Goal: Task Accomplishment & Management: Manage account settings

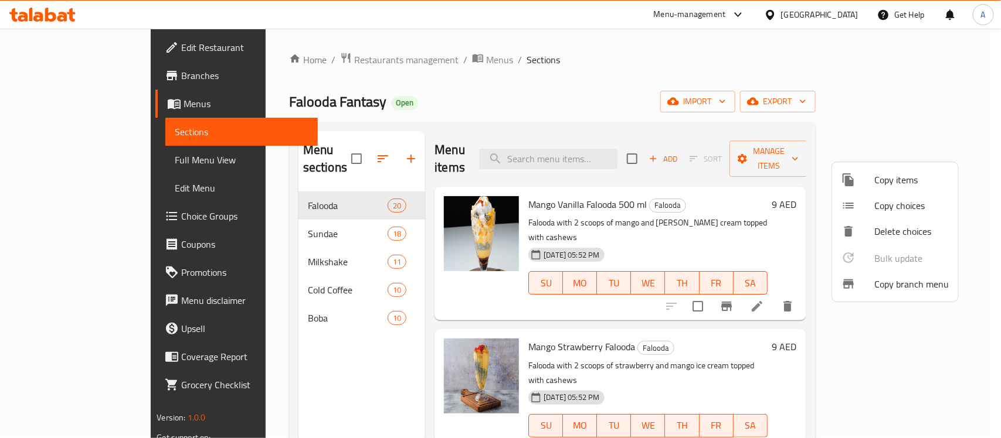
click at [838, 16] on div at bounding box center [500, 219] width 1001 height 438
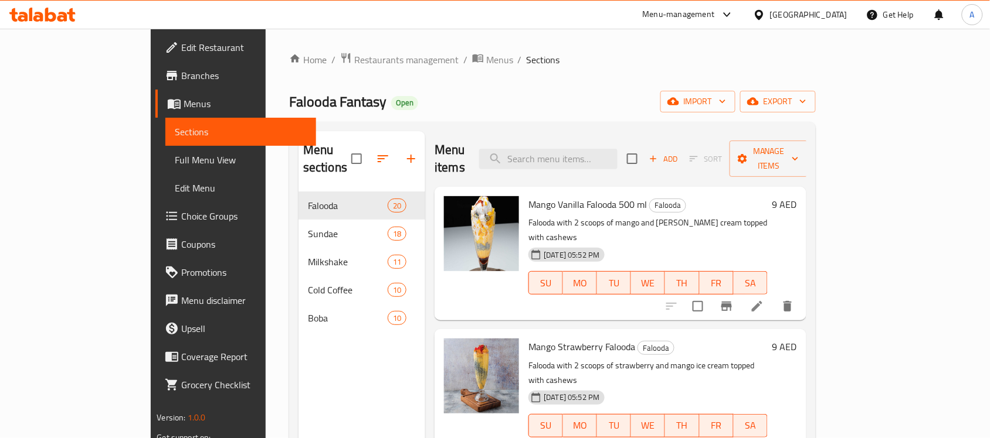
click at [830, 16] on div "United Arab Emirates" at bounding box center [808, 14] width 77 height 13
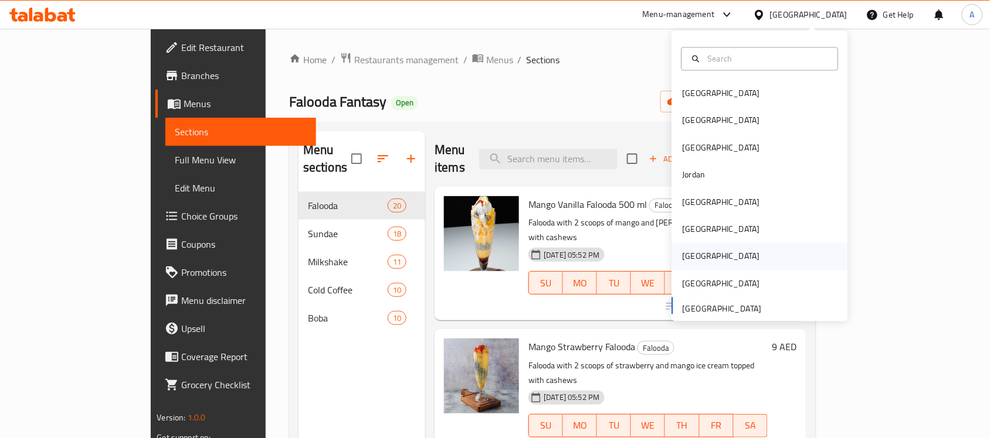
click at [701, 257] on div "[GEOGRAPHIC_DATA]" at bounding box center [760, 256] width 176 height 27
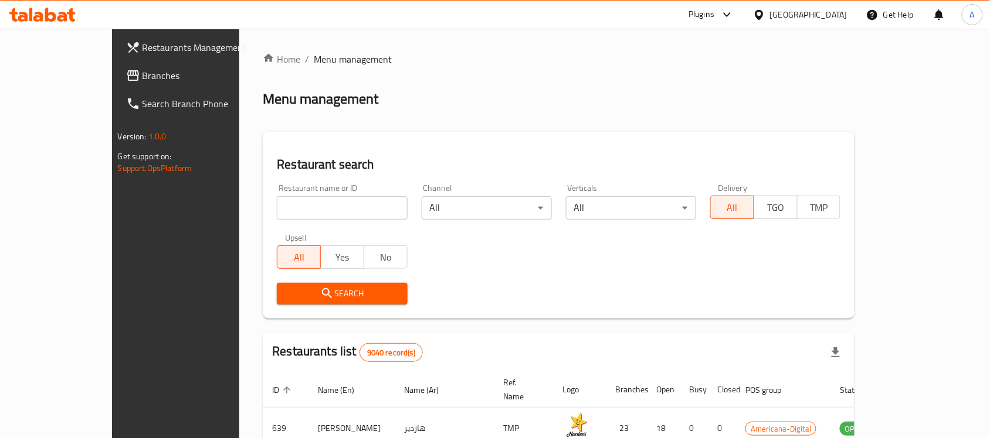
click at [142, 69] on span "Branches" at bounding box center [204, 76] width 125 height 14
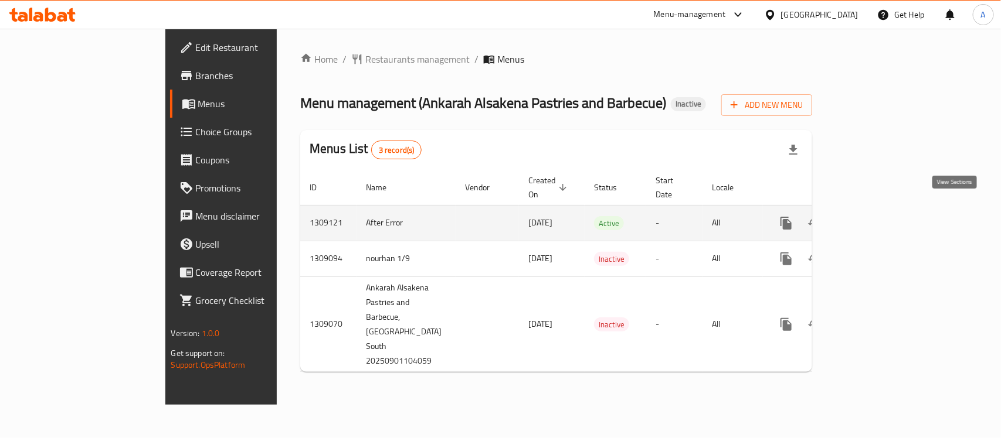
click at [878, 216] on icon "enhanced table" at bounding box center [870, 223] width 14 height 14
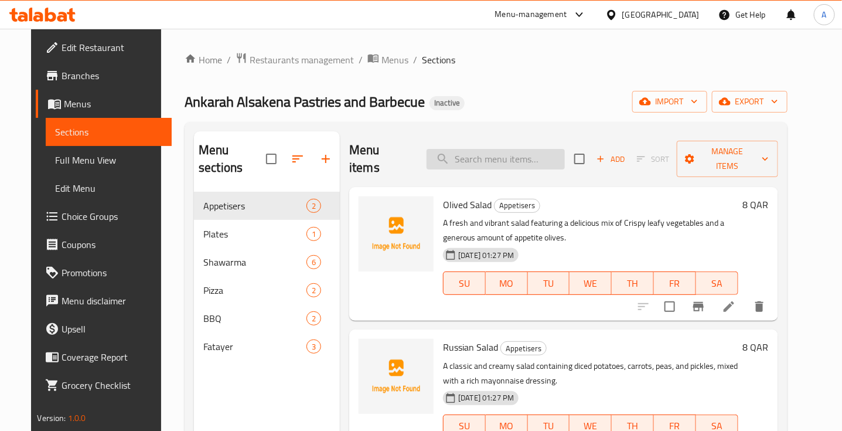
click at [519, 157] on input "search" at bounding box center [496, 159] width 138 height 21
paste input "Akkawi Cheese"
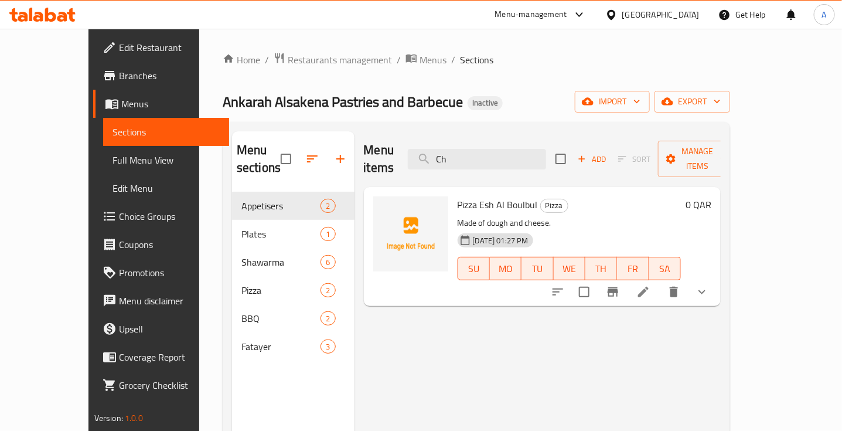
type input "C"
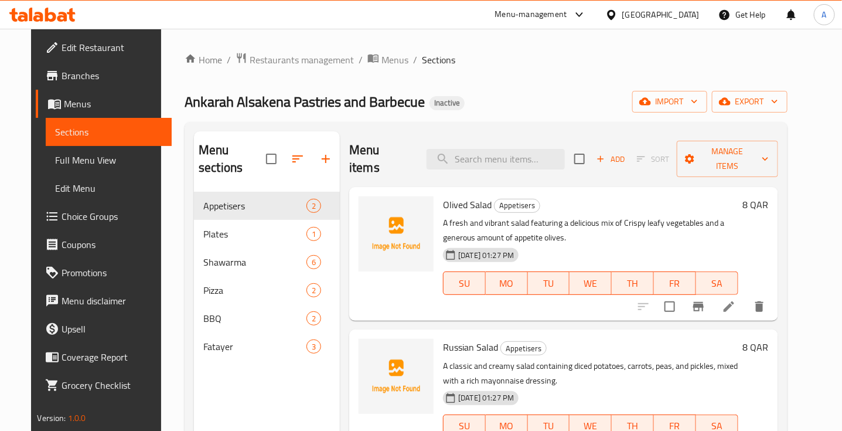
paste input "Akkawi Cheese"
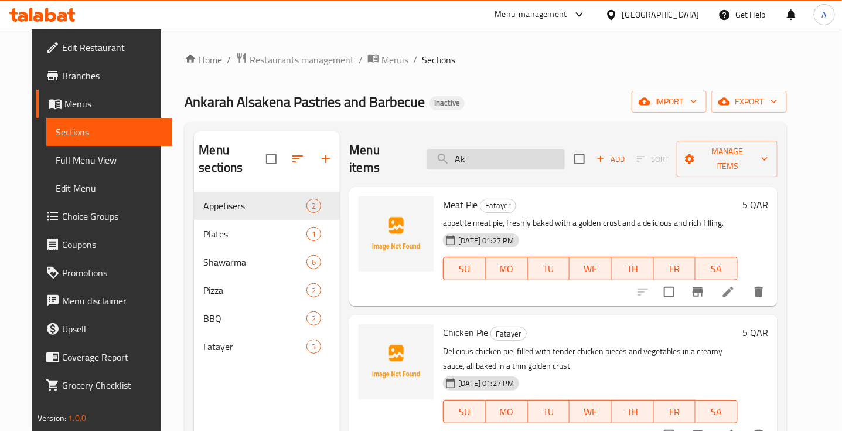
click at [503, 165] on div "Menu items Ak Add Sort Manage items" at bounding box center [563, 159] width 429 height 56
click at [505, 150] on input "Ak" at bounding box center [496, 159] width 138 height 21
paste input "ssorted Fatayer Box"
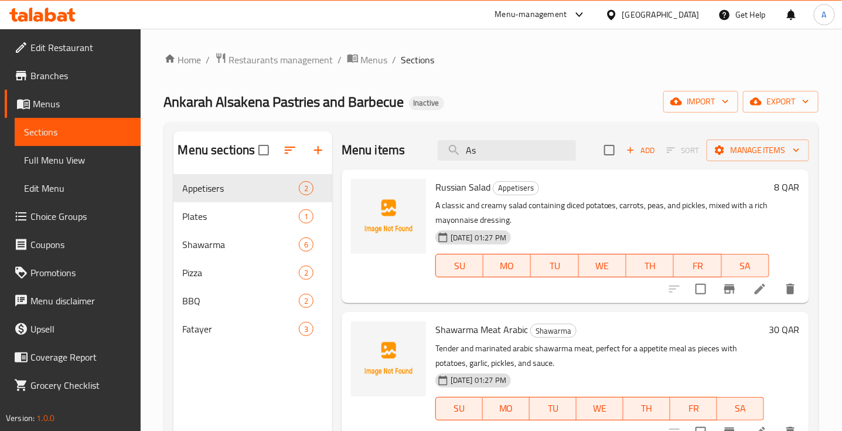
type input "A"
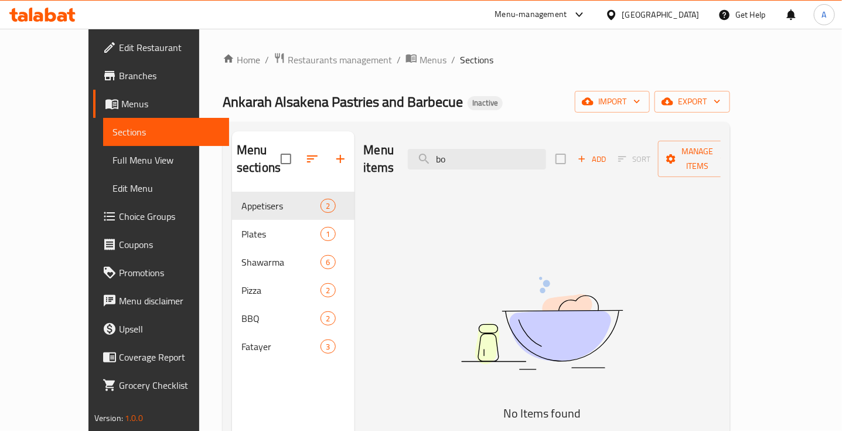
type input "b"
click at [478, 149] on input "fata" at bounding box center [477, 159] width 138 height 21
type input "c"
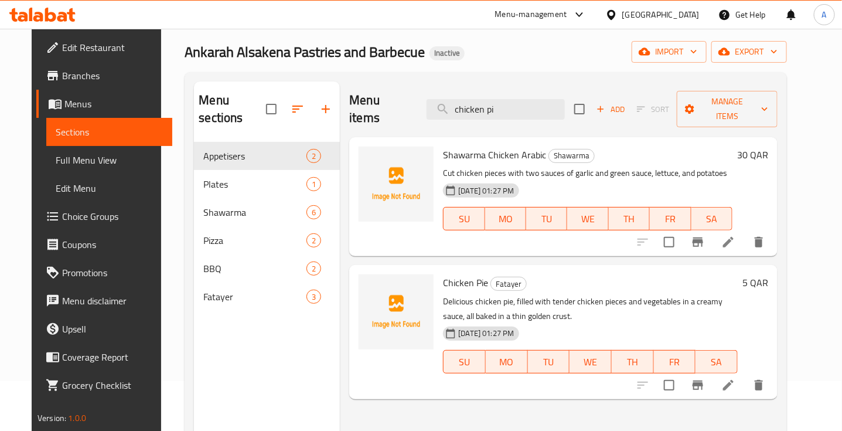
scroll to position [73, 0]
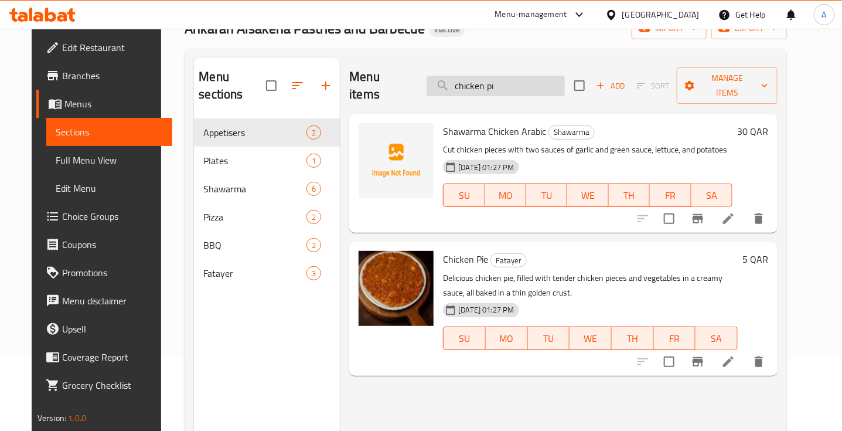
click at [499, 83] on input "chicken pi" at bounding box center [496, 86] width 138 height 21
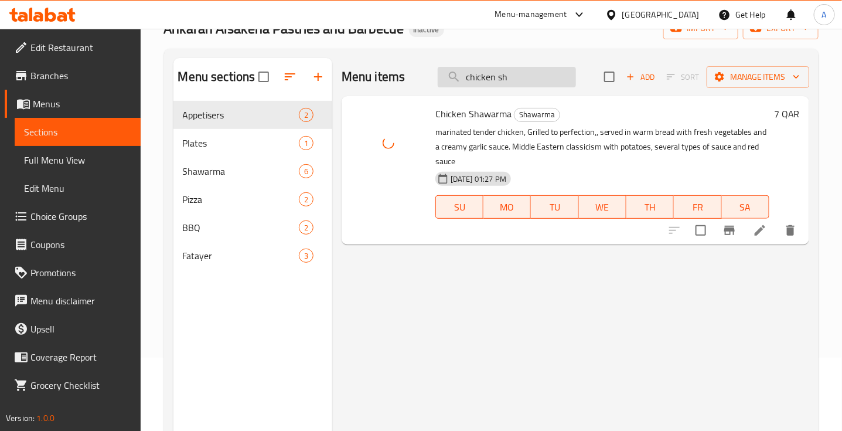
click at [504, 78] on input "chicken sh" at bounding box center [507, 77] width 138 height 21
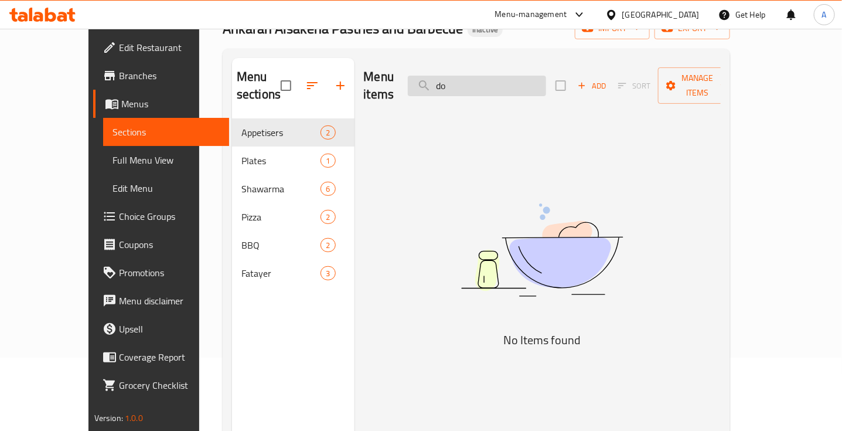
type input "d"
type input "f"
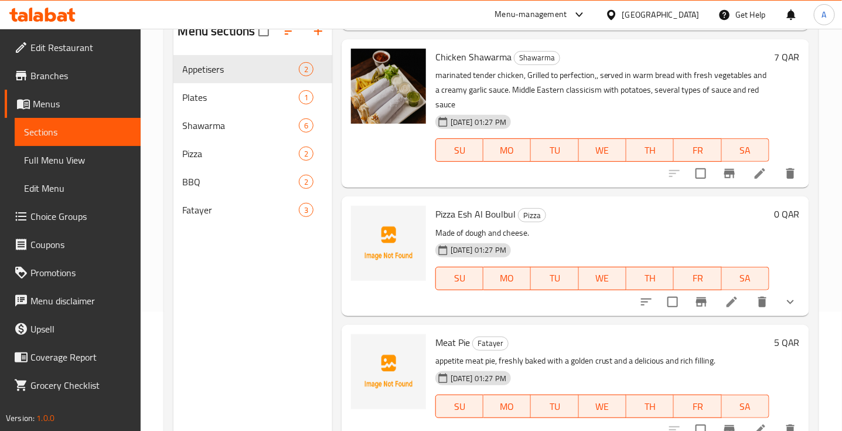
scroll to position [165, 0]
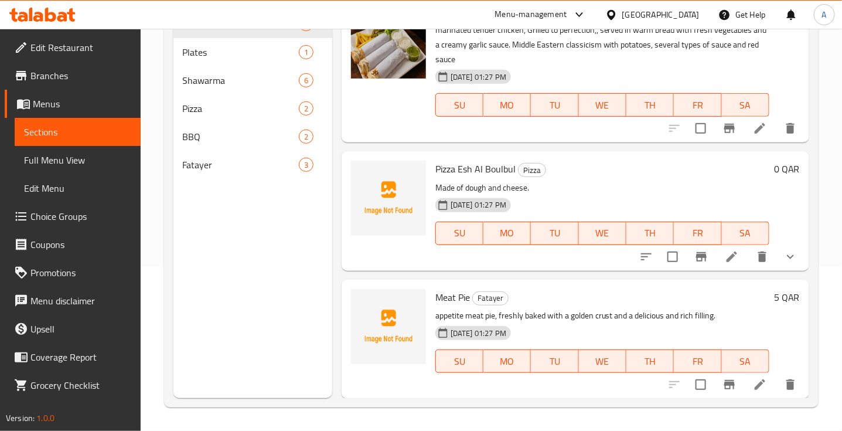
type input "esh"
click at [455, 165] on span "Pizza Esh Al Boulbul" at bounding box center [476, 169] width 80 height 18
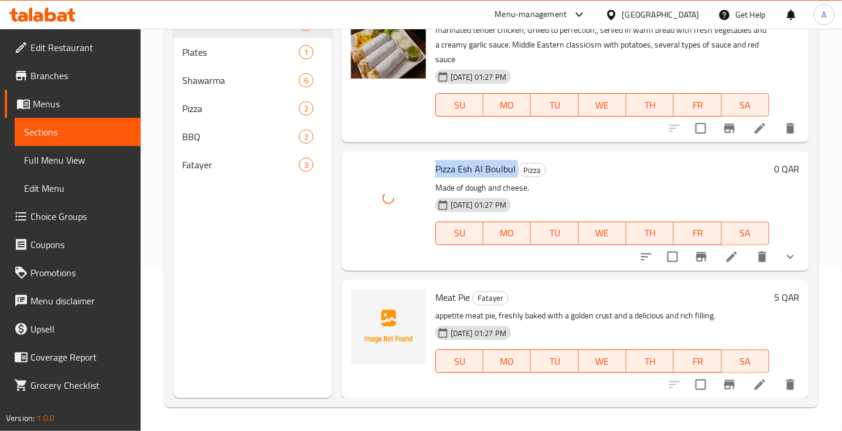
click at [455, 165] on span "Pizza Esh Al Boulbul" at bounding box center [476, 169] width 80 height 18
copy h6 "Pizza Esh Al Boulbul"
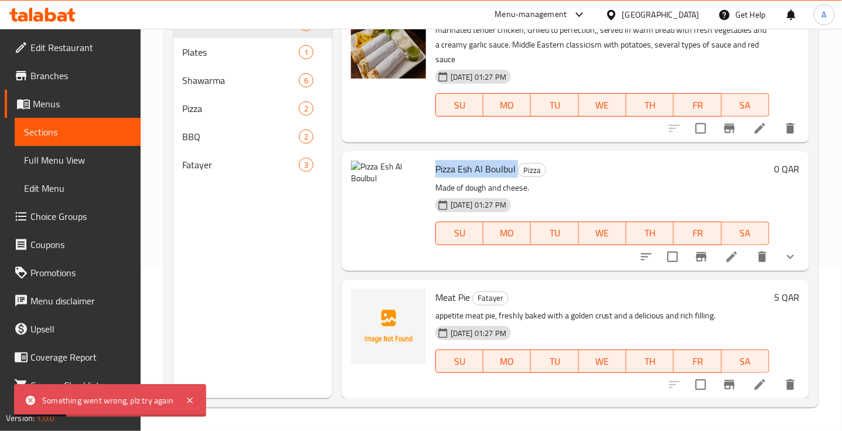
copy h6 "Pizza Esh Al Boulbul"
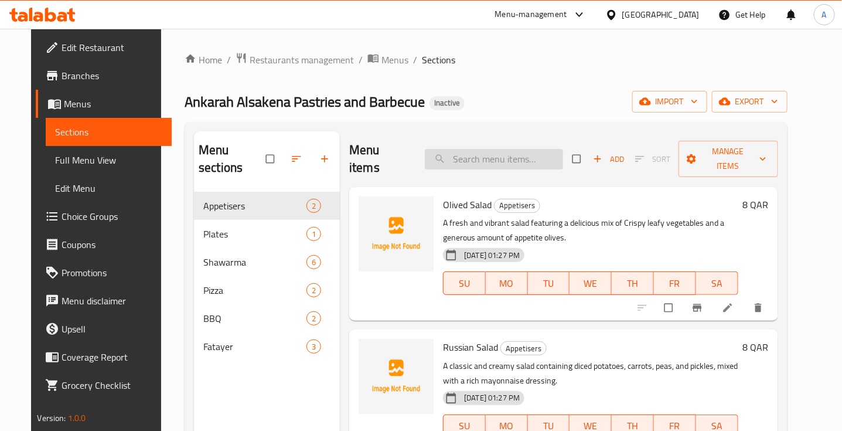
click at [493, 154] on input "search" at bounding box center [494, 159] width 138 height 21
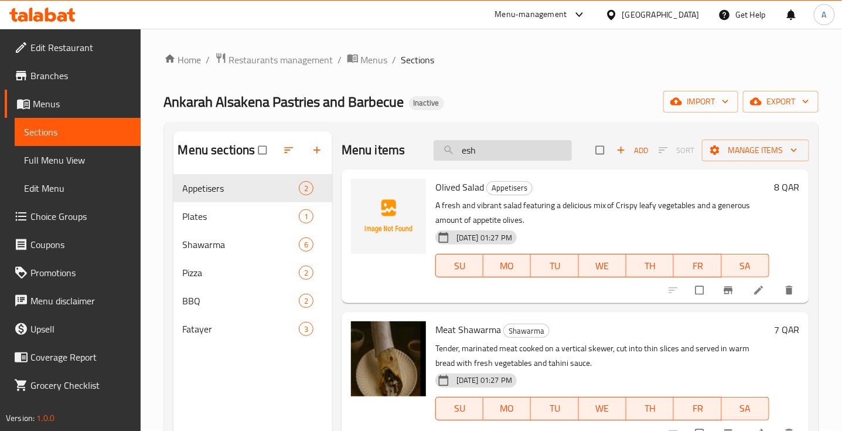
click at [494, 153] on input "esh" at bounding box center [503, 150] width 138 height 21
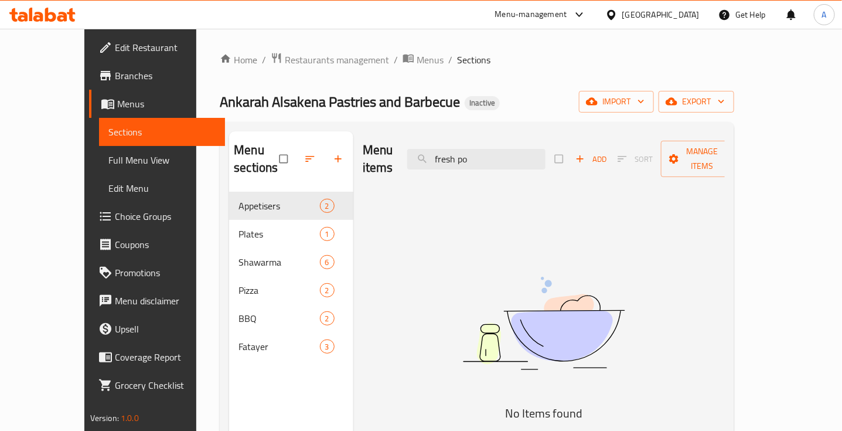
type input "fresh po"
click at [529, 151] on input "fresh po" at bounding box center [476, 159] width 138 height 21
type input "f"
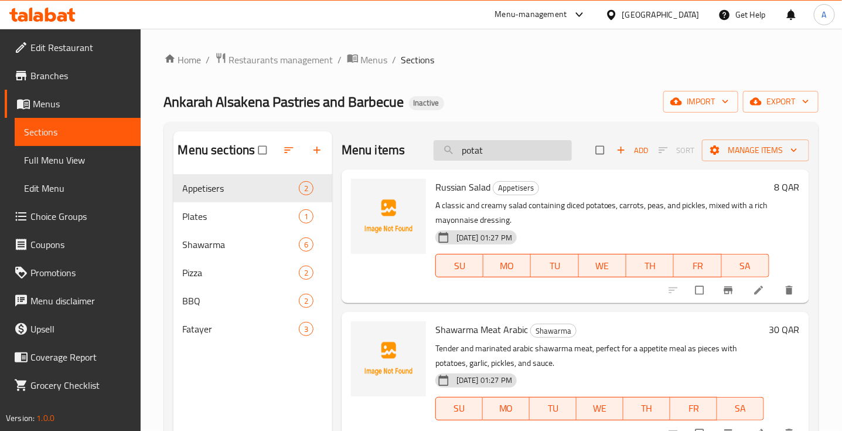
click at [473, 153] on input "potat" at bounding box center [503, 150] width 138 height 21
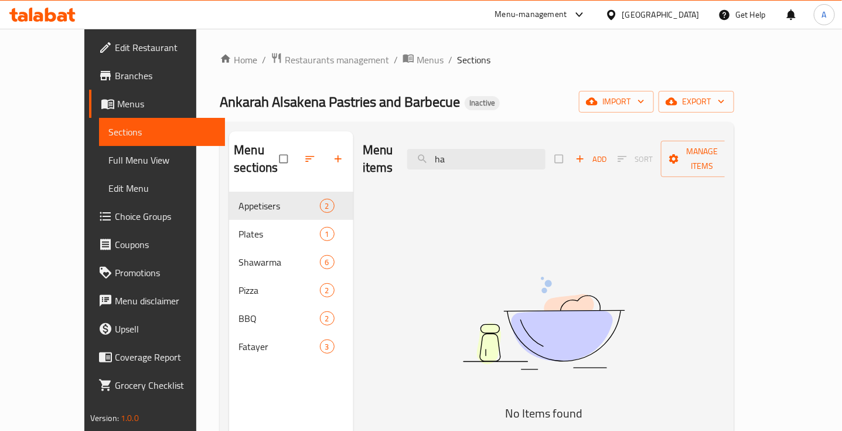
type input "h"
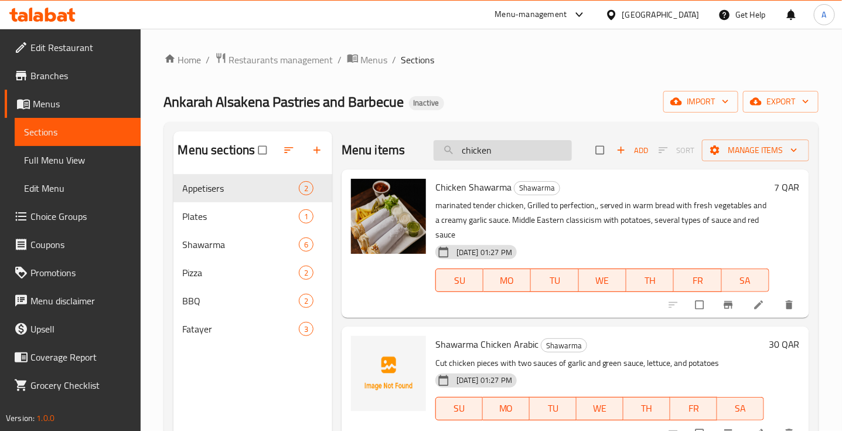
click at [478, 152] on input "chicken" at bounding box center [503, 150] width 138 height 21
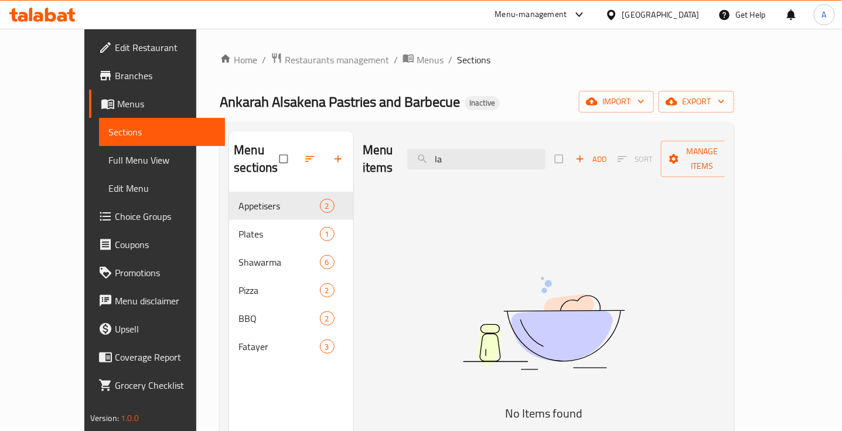
type input "l"
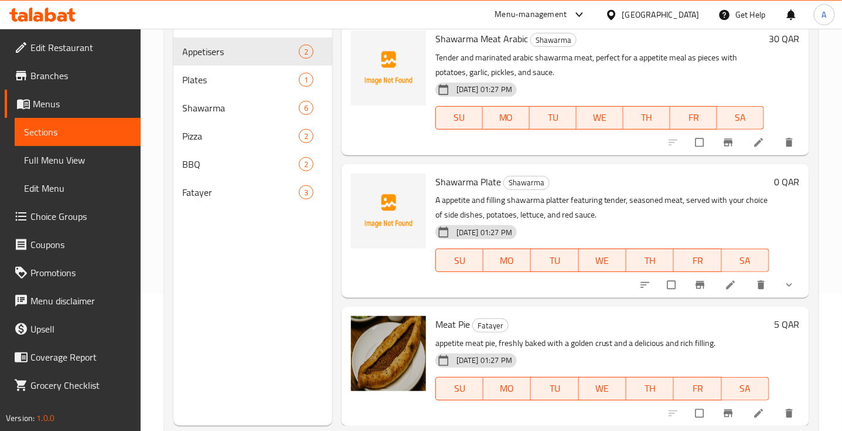
scroll to position [147, 0]
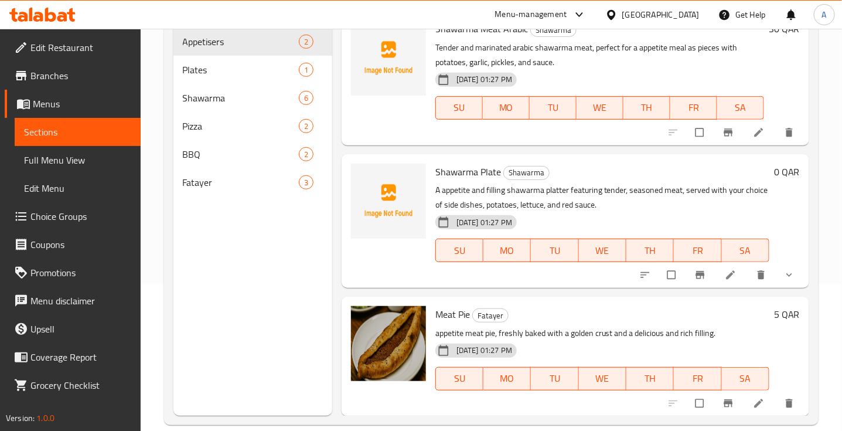
click at [780, 283] on button "show more" at bounding box center [791, 275] width 28 height 26
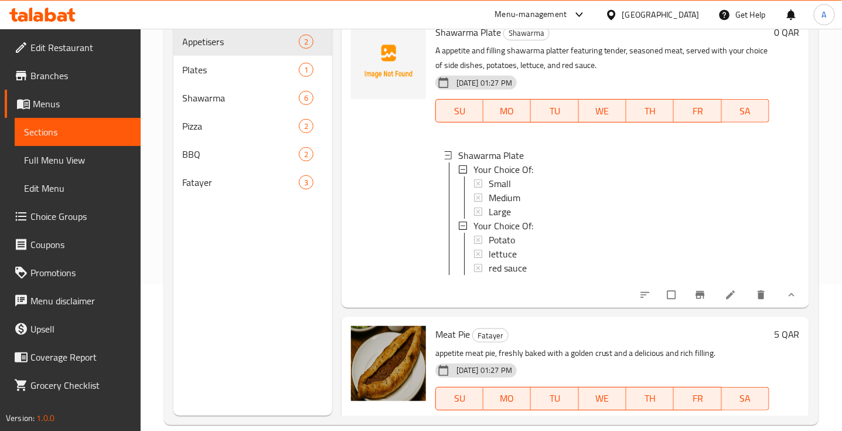
scroll to position [557, 0]
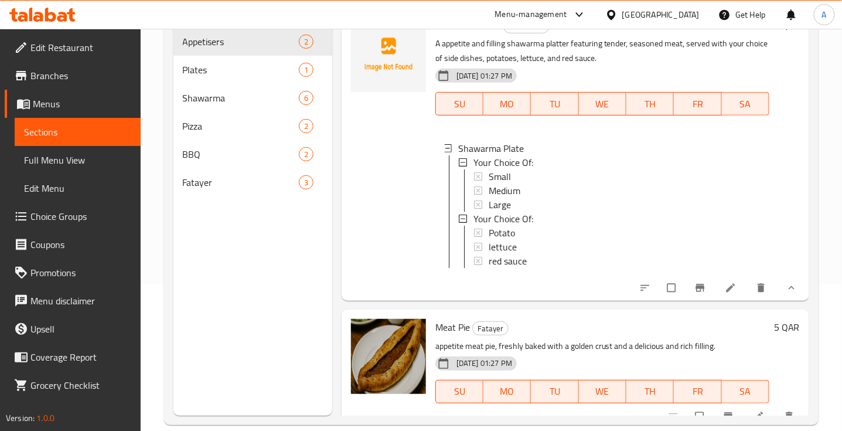
click at [786, 294] on icon "show more" at bounding box center [792, 288] width 12 height 12
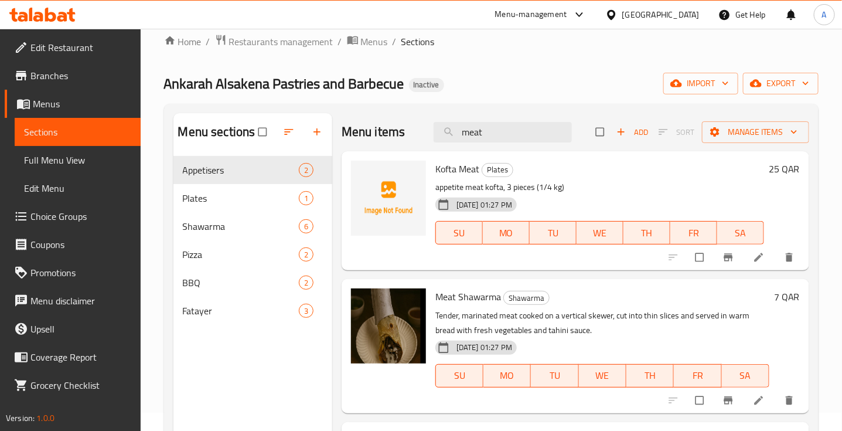
scroll to position [0, 0]
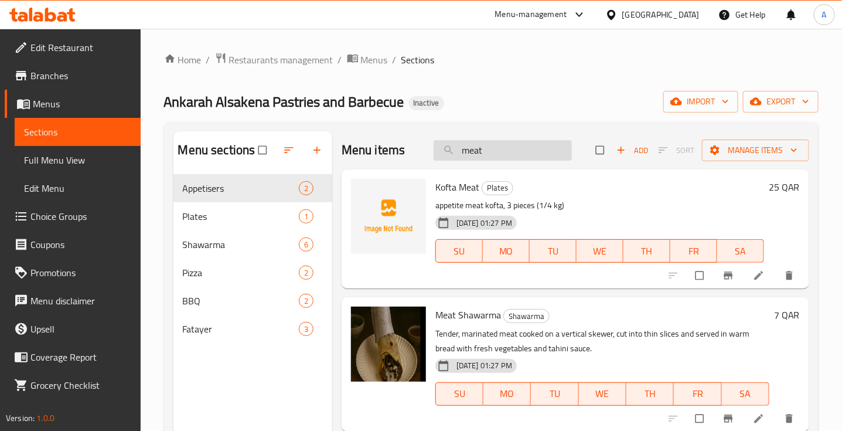
click at [491, 154] on input "meat" at bounding box center [503, 150] width 138 height 21
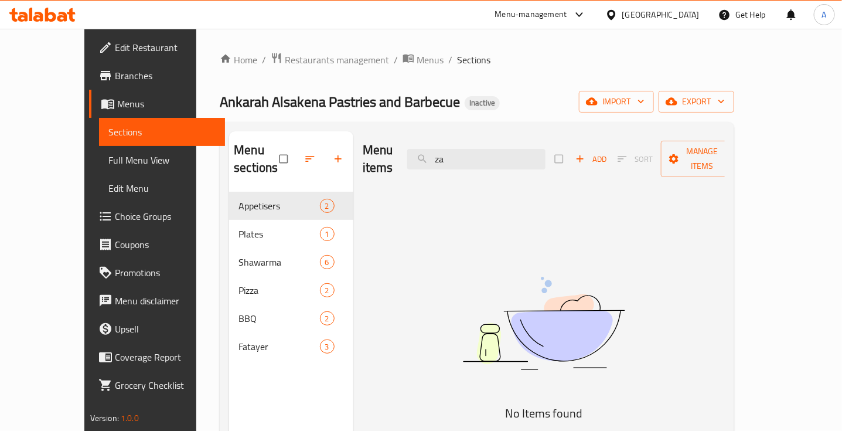
type input "z"
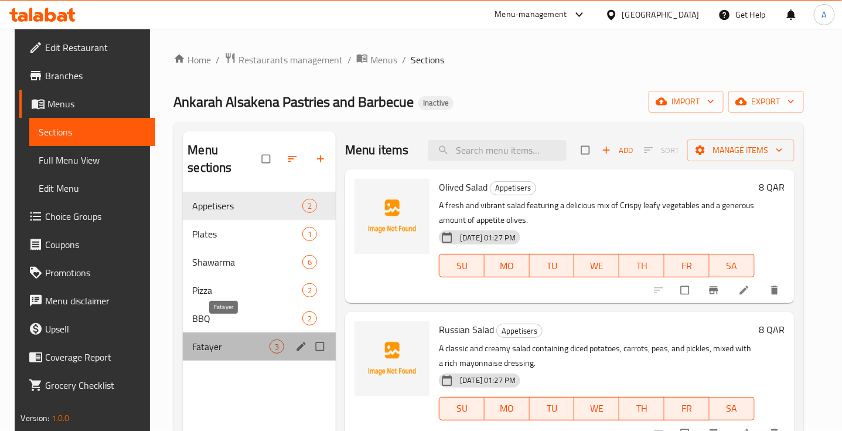
click at [195, 339] on span "Fatayer" at bounding box center [230, 346] width 77 height 14
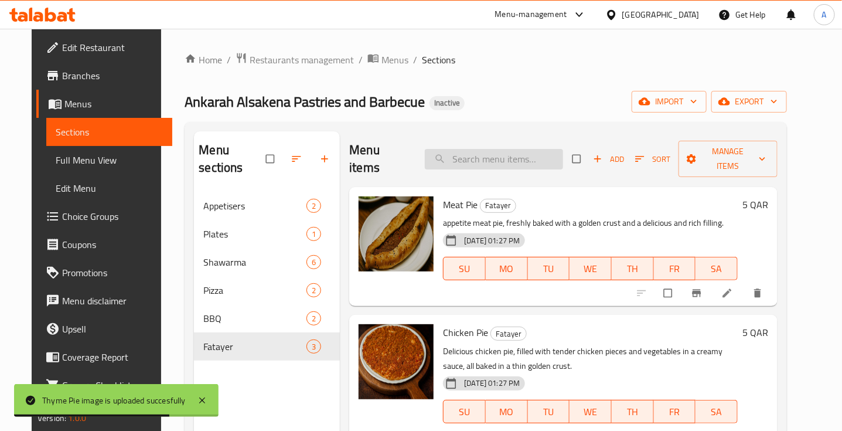
click at [472, 153] on input "search" at bounding box center [494, 159] width 138 height 21
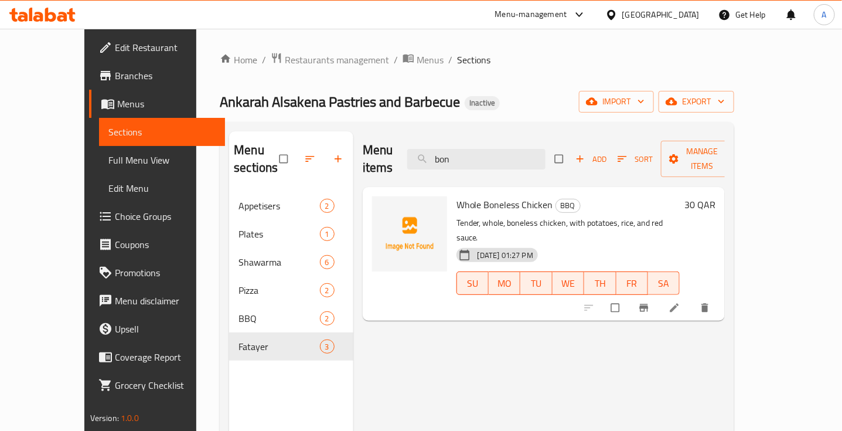
click at [563, 337] on div "Menu items bon Add Sort Manage items Whole Boneless Chicken BBQ Tender, whole, …" at bounding box center [539, 346] width 372 height 431
click at [692, 359] on div "Menu items bon Add Sort Manage items Whole Boneless Chicken BBQ Tender, whole, …" at bounding box center [539, 346] width 372 height 431
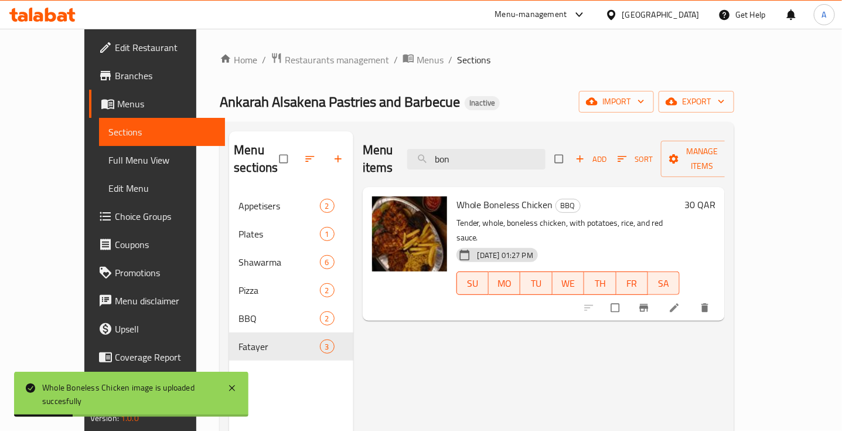
drag, startPoint x: 478, startPoint y: 147, endPoint x: 506, endPoint y: 182, distance: 45.0
click at [505, 182] on div "Menu items bon Add Sort Manage items Whole Boneless Chicken BBQ Tender, whole, …" at bounding box center [539, 346] width 372 height 431
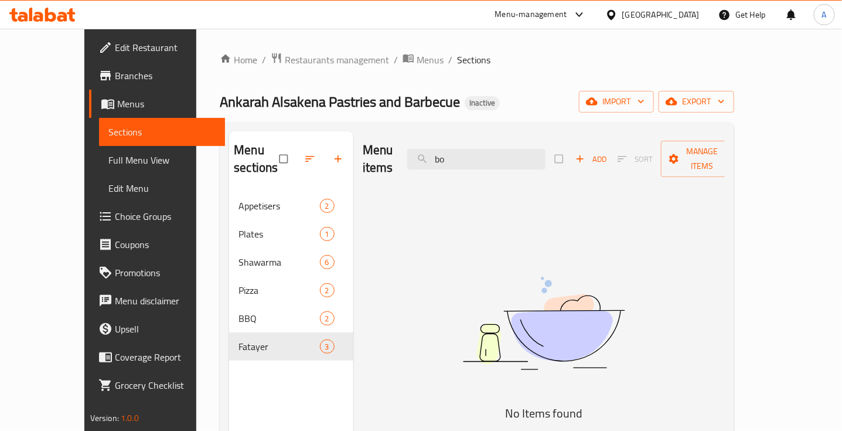
type input "b"
type input "v"
type input "l"
type input "g"
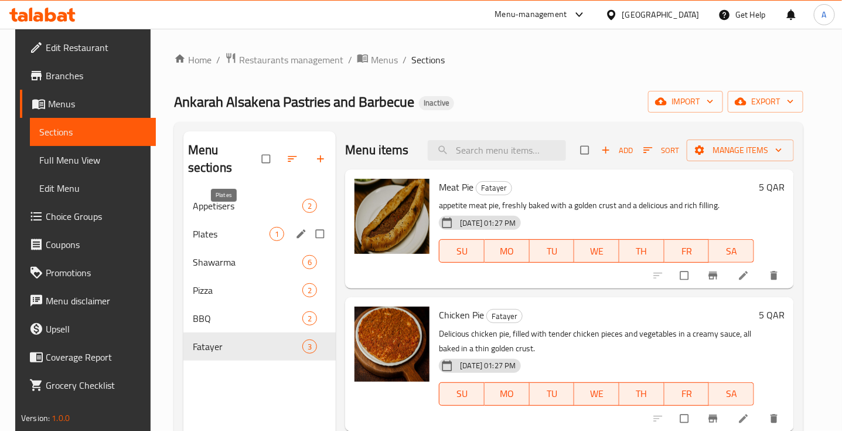
click at [233, 227] on span "Plates" at bounding box center [231, 234] width 77 height 14
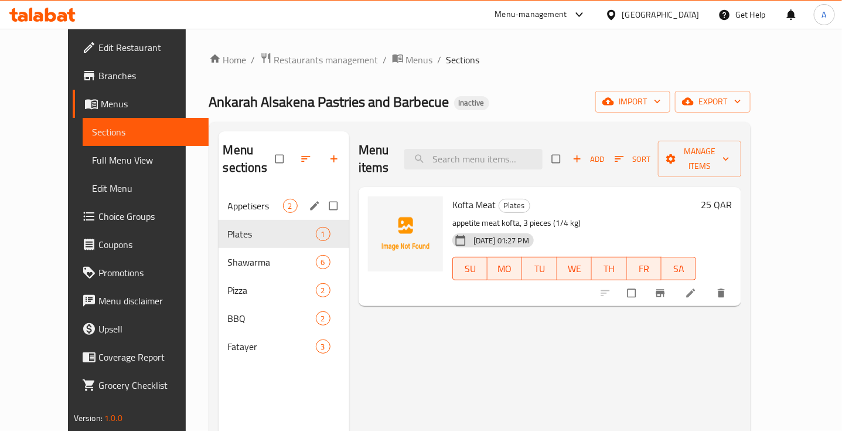
click at [228, 199] on span "Appetisers" at bounding box center [255, 206] width 55 height 14
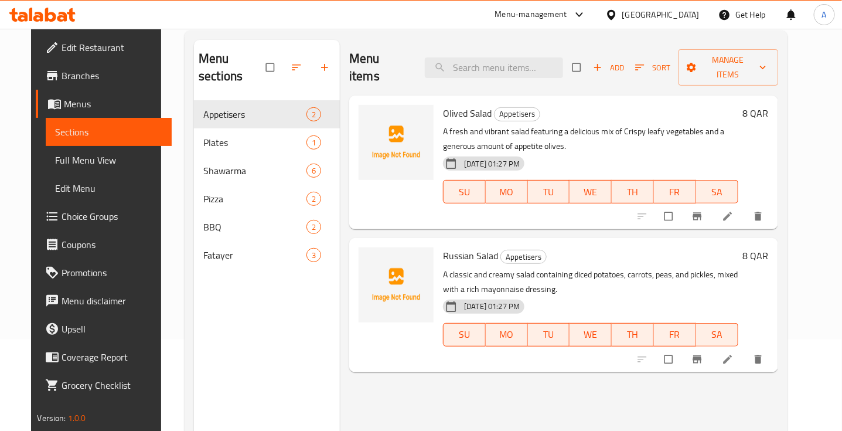
scroll to position [18, 0]
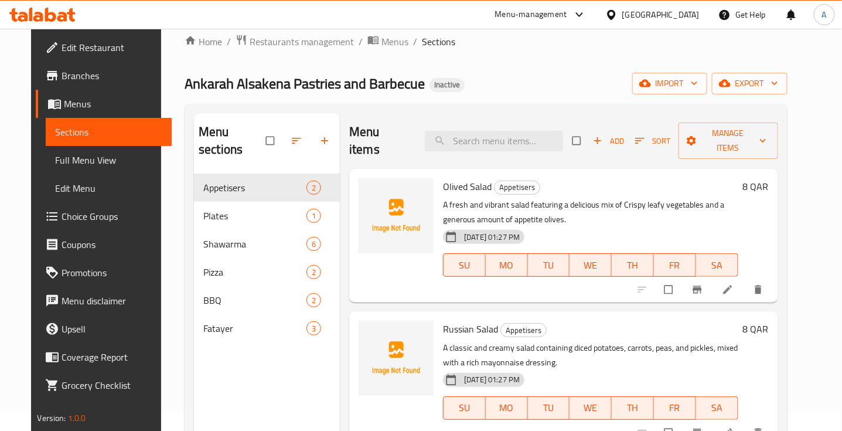
click at [472, 320] on span "Russian Salad" at bounding box center [470, 329] width 55 height 18
copy h6 "Russian Salad"
click at [597, 311] on div "Russian Salad Appetisers A classic and creamy salad containing diced potatoes, …" at bounding box center [563, 378] width 429 height 134
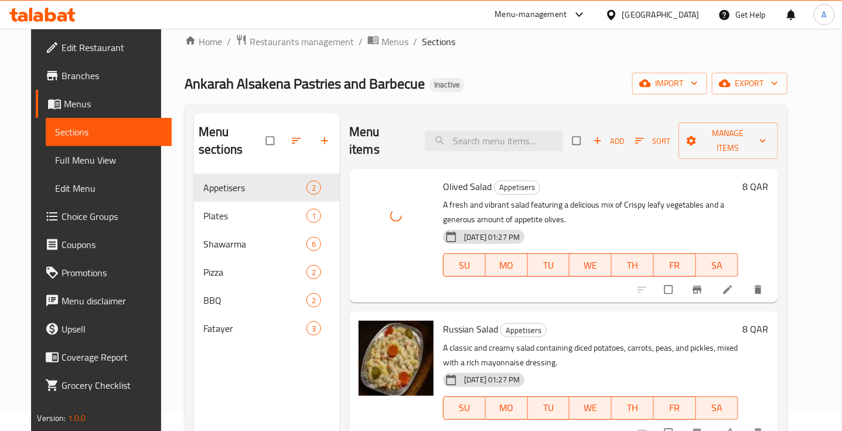
click at [649, 178] on h6 "Olived Salad Appetisers" at bounding box center [590, 186] width 295 height 16
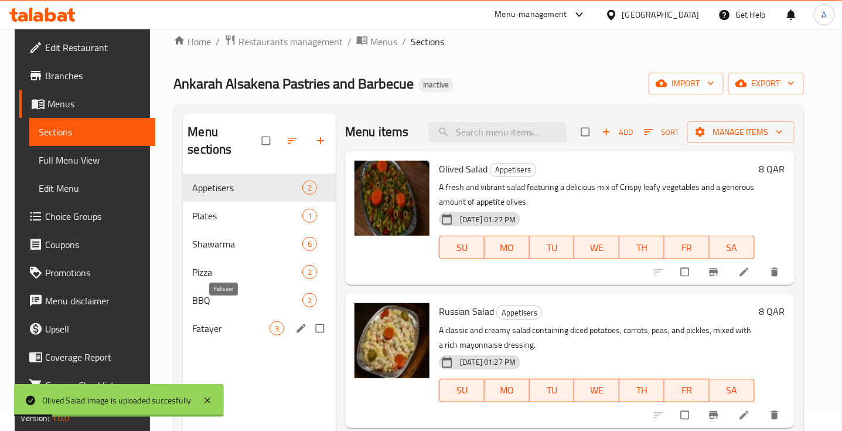
click at [215, 321] on span "Fatayer" at bounding box center [230, 328] width 77 height 14
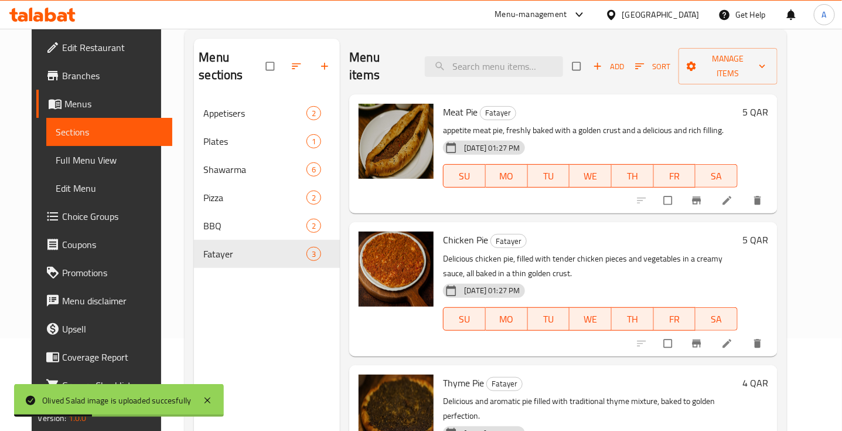
scroll to position [165, 0]
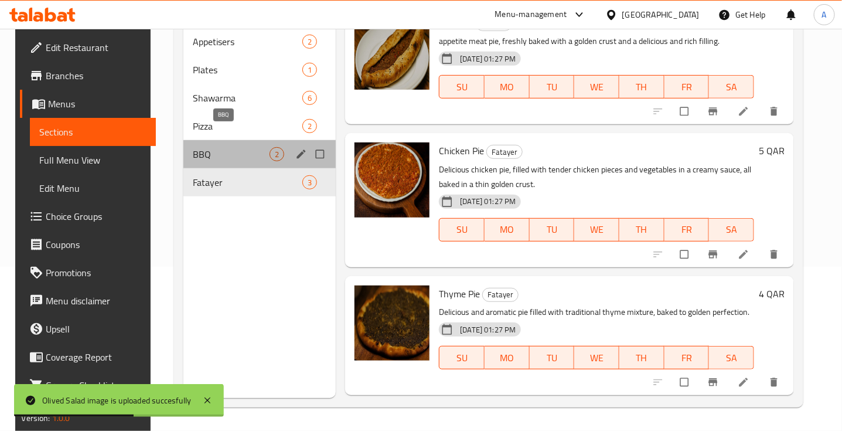
click at [201, 147] on span "BBQ" at bounding box center [231, 154] width 77 height 14
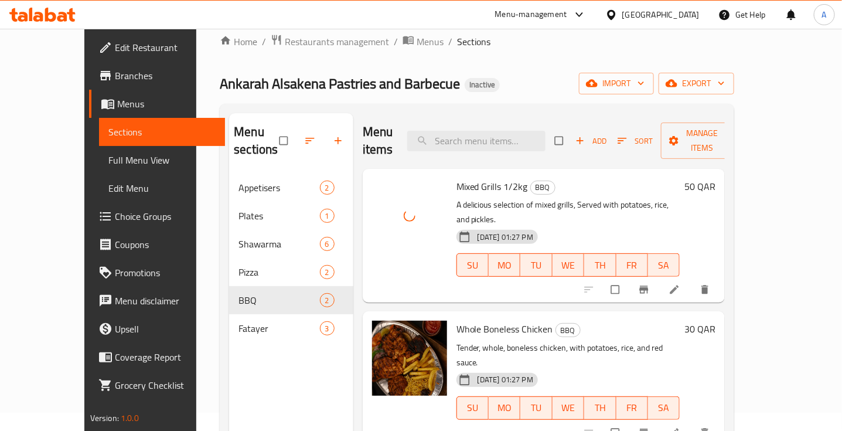
scroll to position [165, 0]
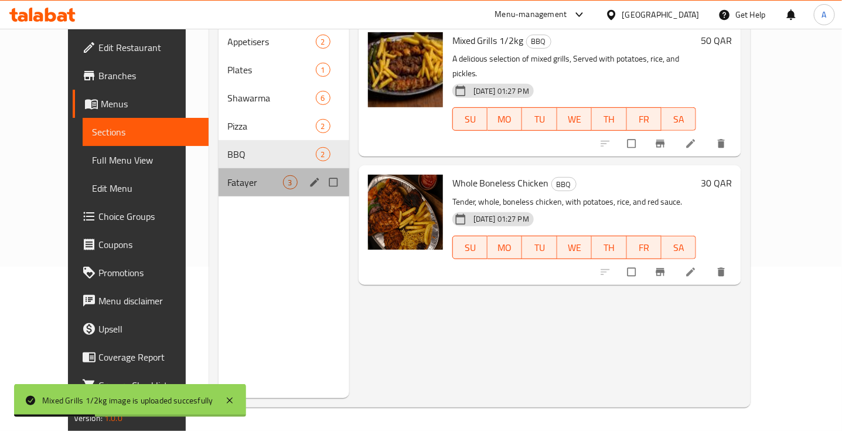
click at [239, 174] on div "Fatayer 3" at bounding box center [284, 182] width 131 height 28
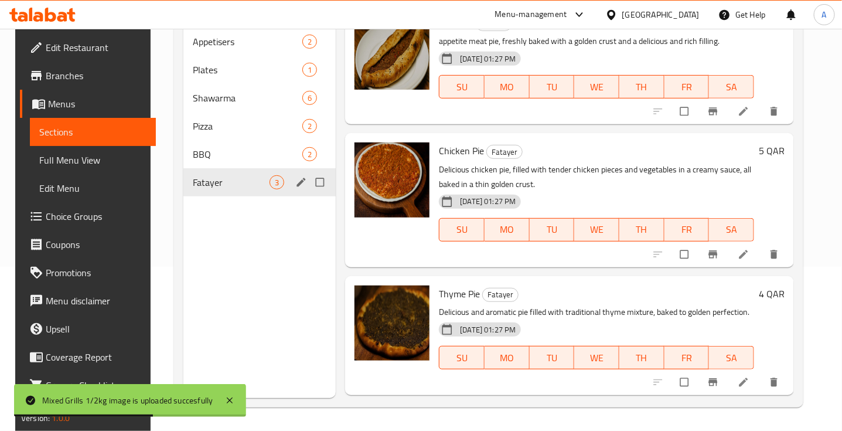
click at [217, 147] on span "BBQ" at bounding box center [248, 154] width 110 height 14
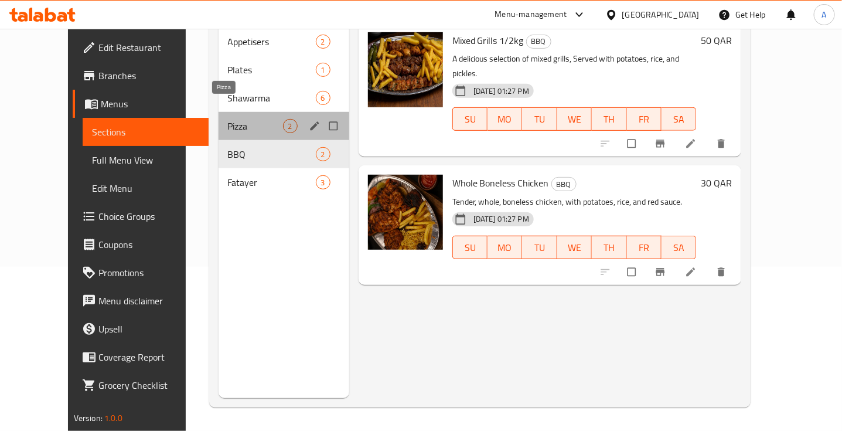
click at [260, 119] on span "Pizza" at bounding box center [255, 126] width 55 height 14
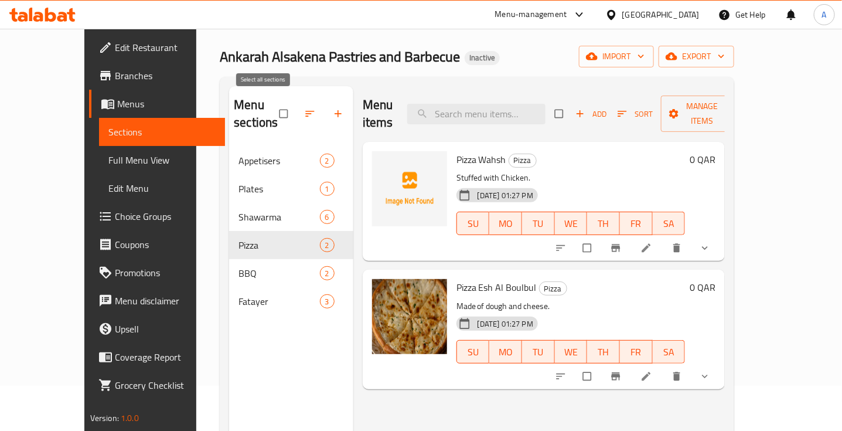
scroll to position [91, 0]
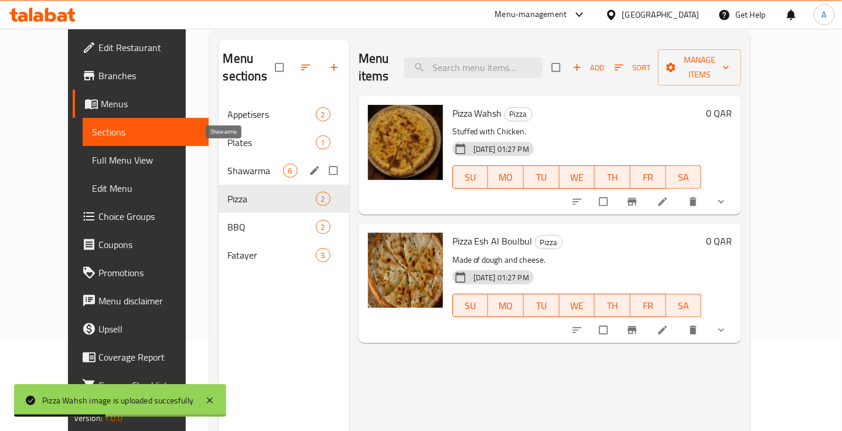
click at [228, 164] on span "Shawarma" at bounding box center [255, 171] width 55 height 14
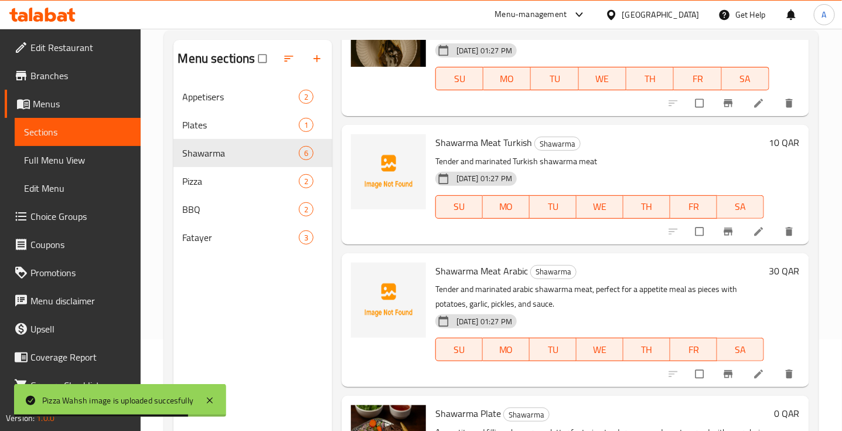
scroll to position [73, 0]
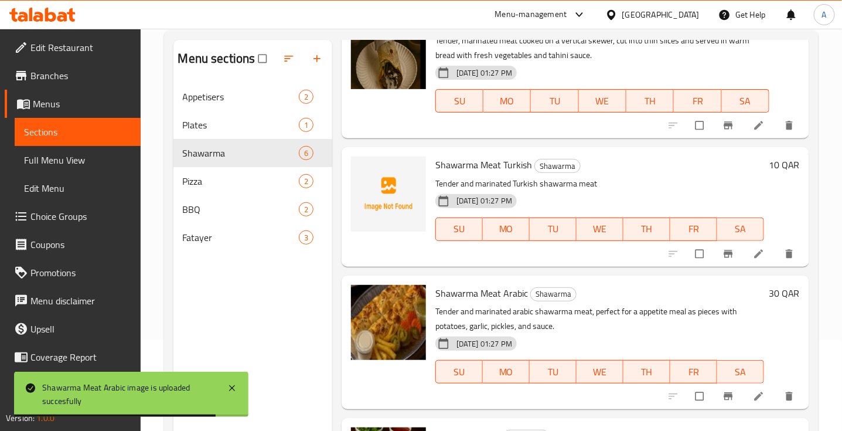
click at [599, 189] on div "01-09-2025 01:27 PM SU MO TU WE TH FR SA" at bounding box center [600, 220] width 338 height 63
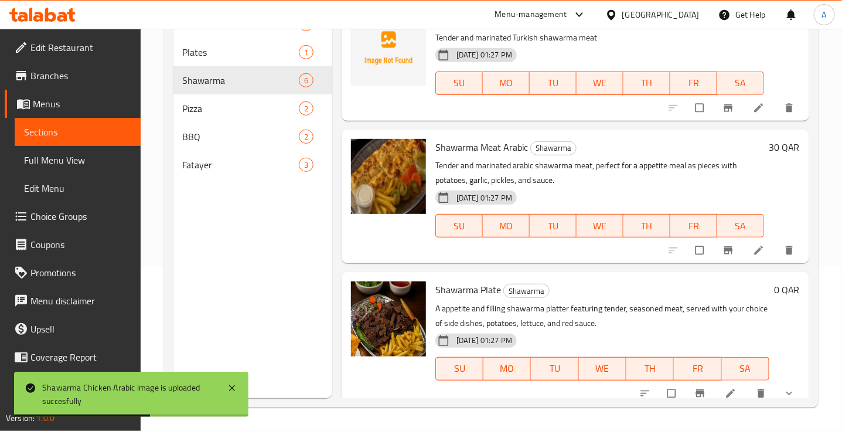
scroll to position [0, 0]
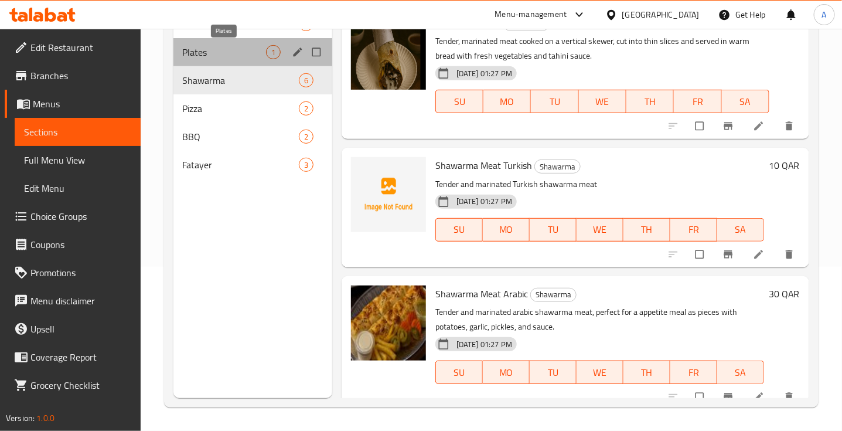
click at [195, 56] on span "Plates" at bounding box center [224, 52] width 83 height 14
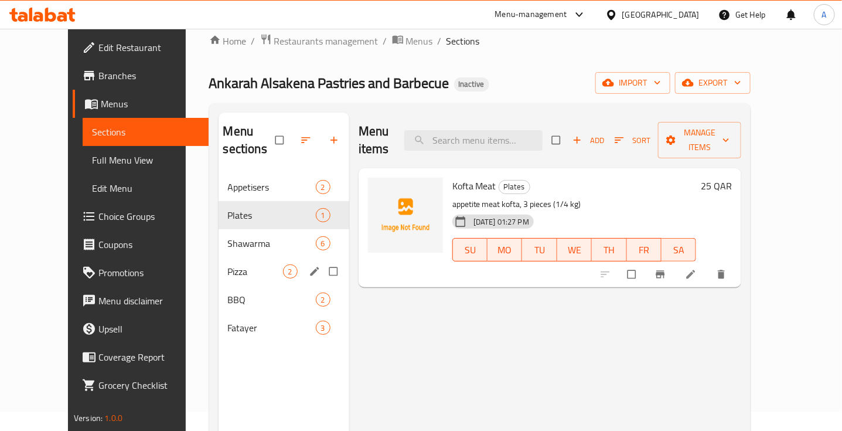
scroll to position [18, 0]
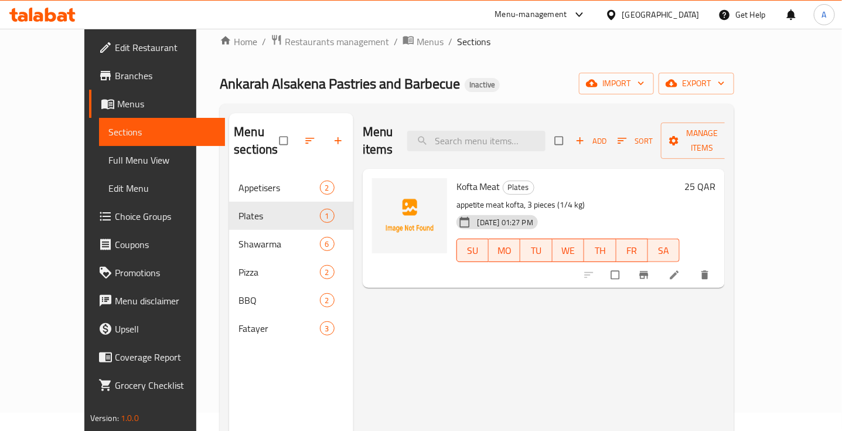
click at [569, 178] on h6 "Kofta Meat Plates" at bounding box center [569, 186] width 224 height 16
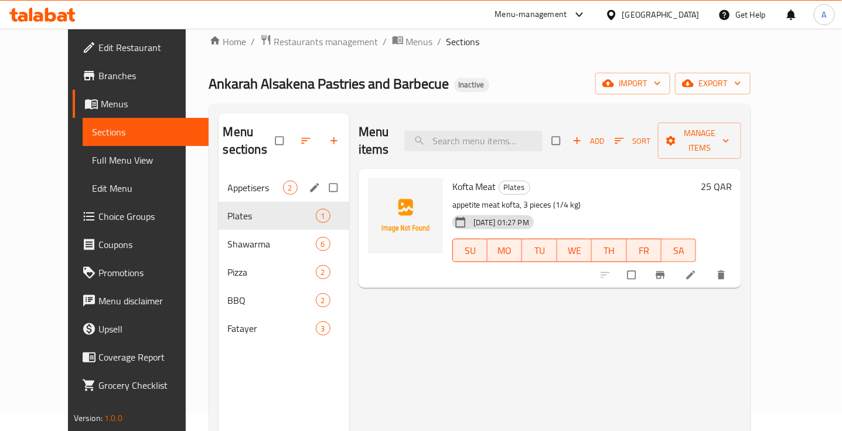
click at [219, 178] on div "Appetisers 2" at bounding box center [284, 188] width 131 height 28
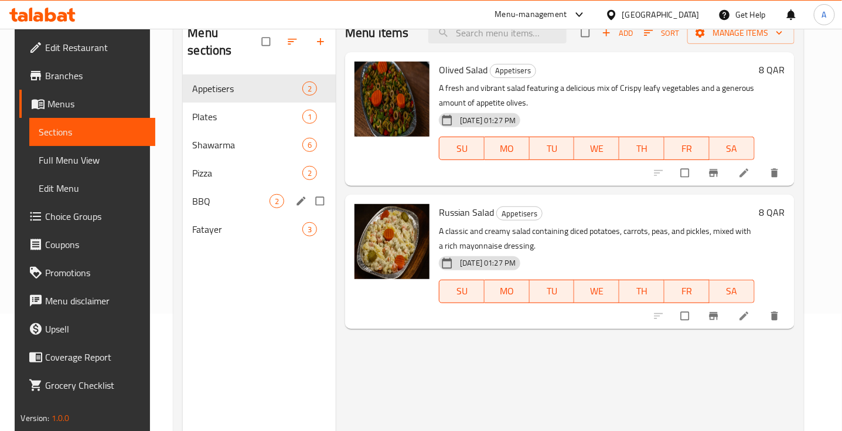
scroll to position [91, 0]
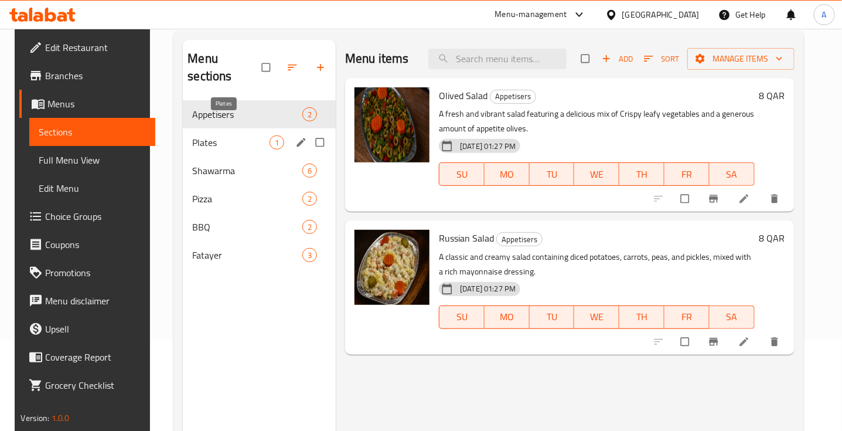
click at [226, 135] on span "Plates" at bounding box center [230, 142] width 77 height 14
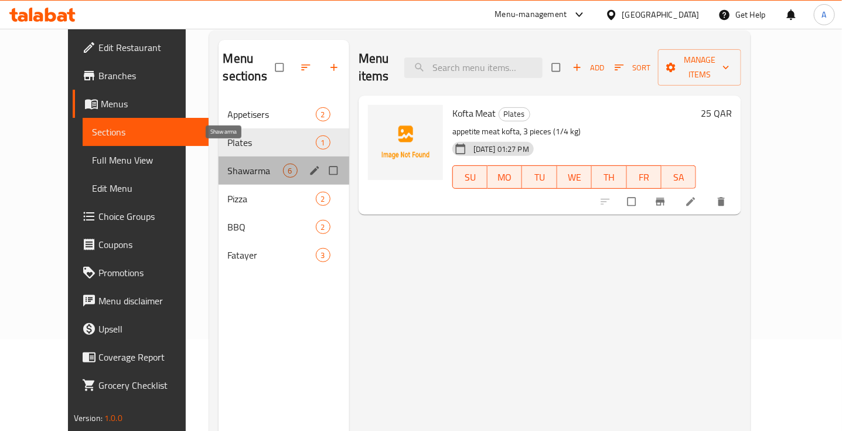
click at [228, 164] on span "Shawarma" at bounding box center [255, 171] width 55 height 14
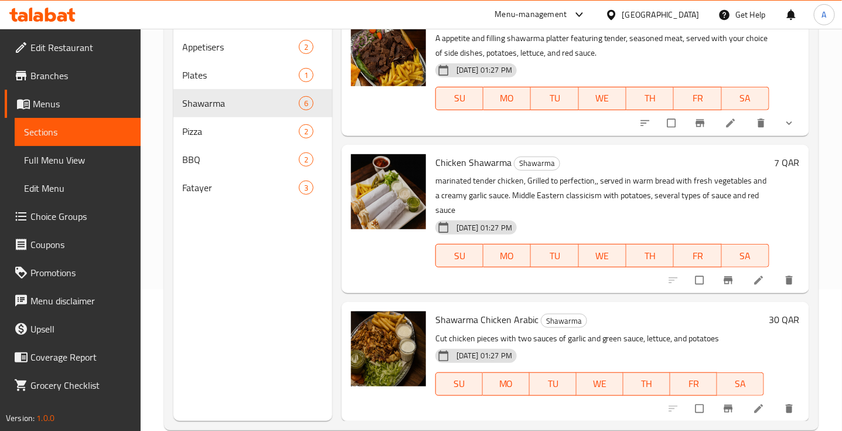
scroll to position [165, 0]
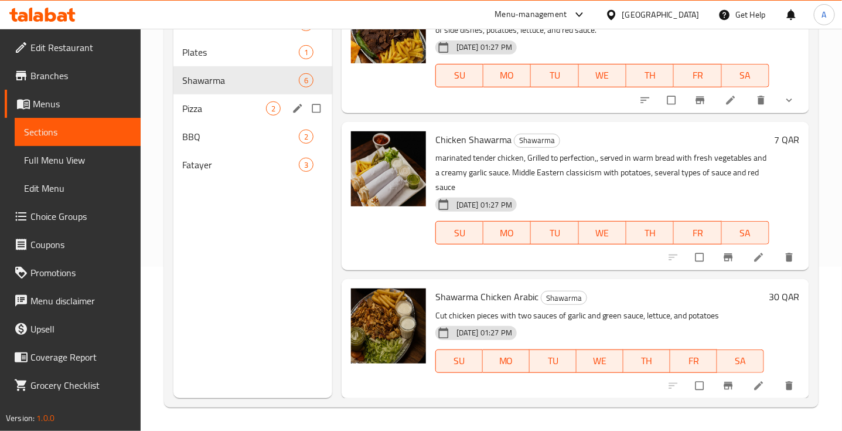
click at [204, 116] on div "Pizza 2" at bounding box center [253, 108] width 159 height 28
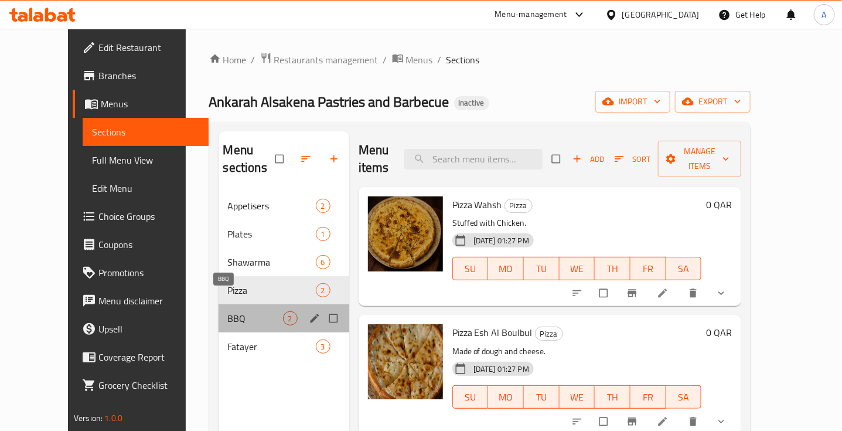
click at [228, 311] on span "BBQ" at bounding box center [255, 318] width 55 height 14
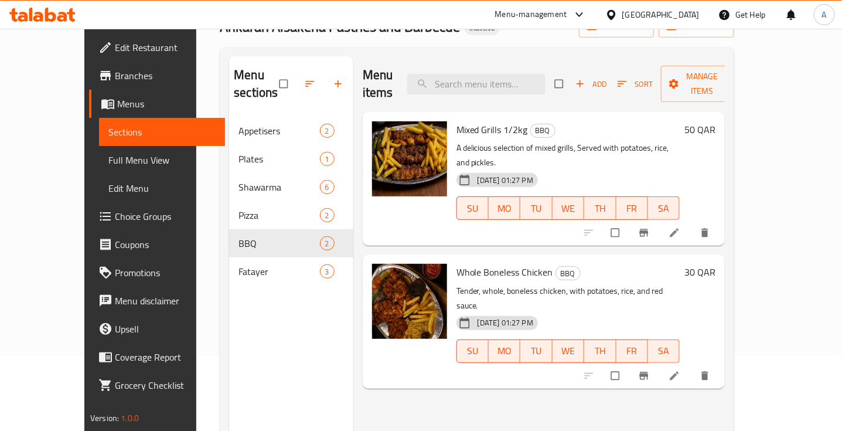
scroll to position [165, 0]
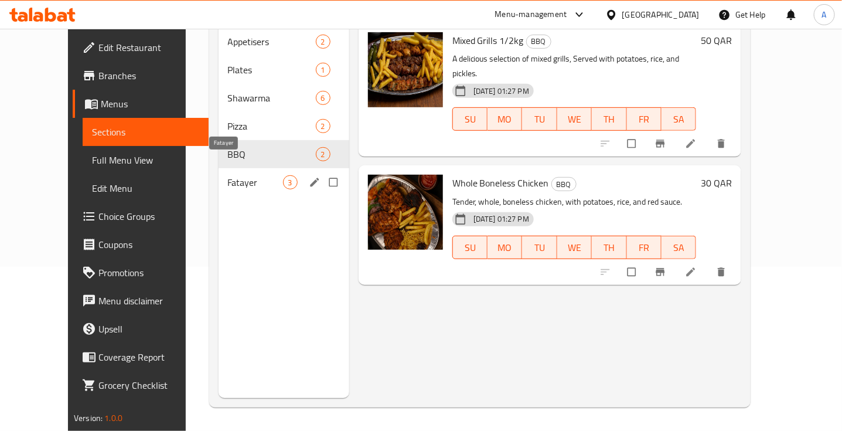
click at [228, 175] on span "Fatayer" at bounding box center [255, 182] width 55 height 14
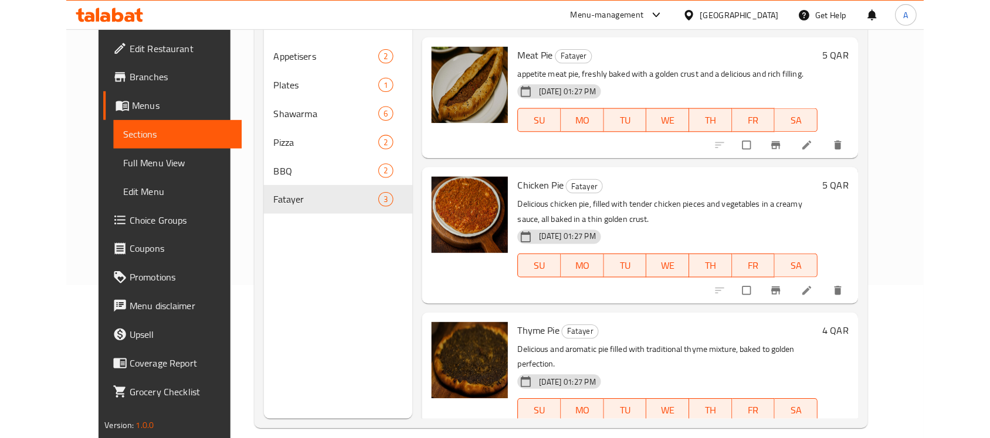
scroll to position [165, 0]
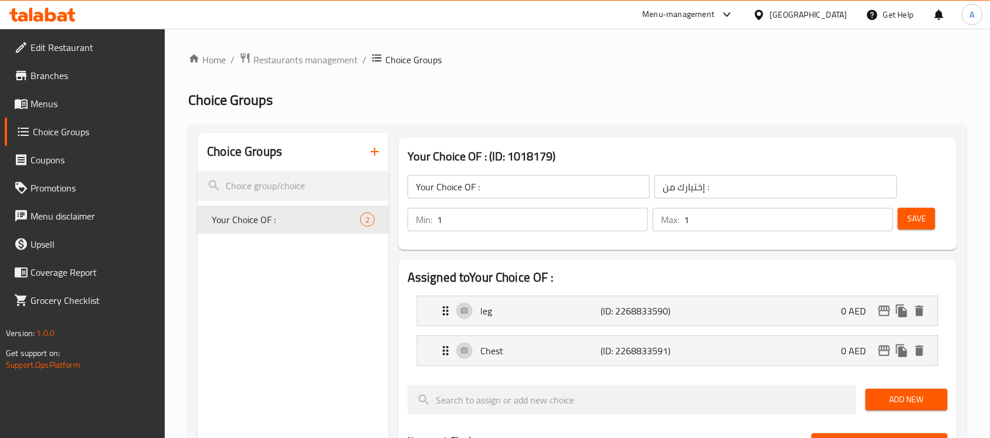
click at [786, 16] on div "United Arab Emirates" at bounding box center [808, 14] width 77 height 13
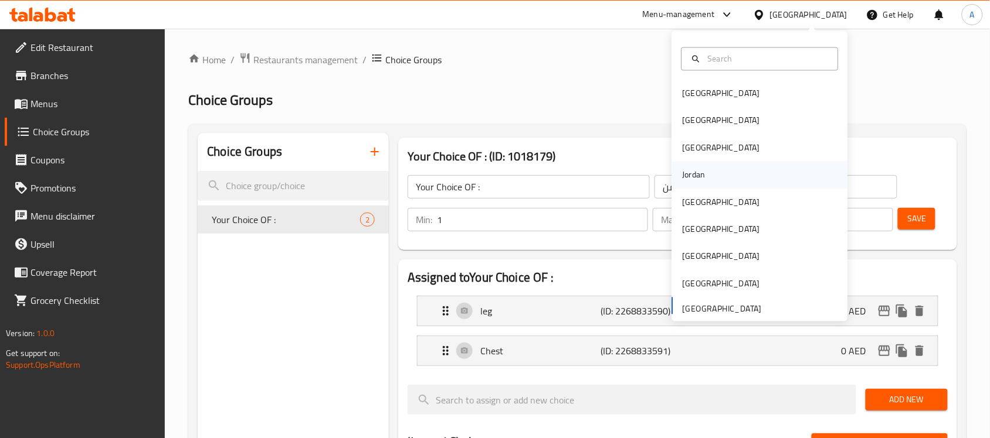
click at [686, 179] on div "Jordan" at bounding box center [693, 175] width 23 height 13
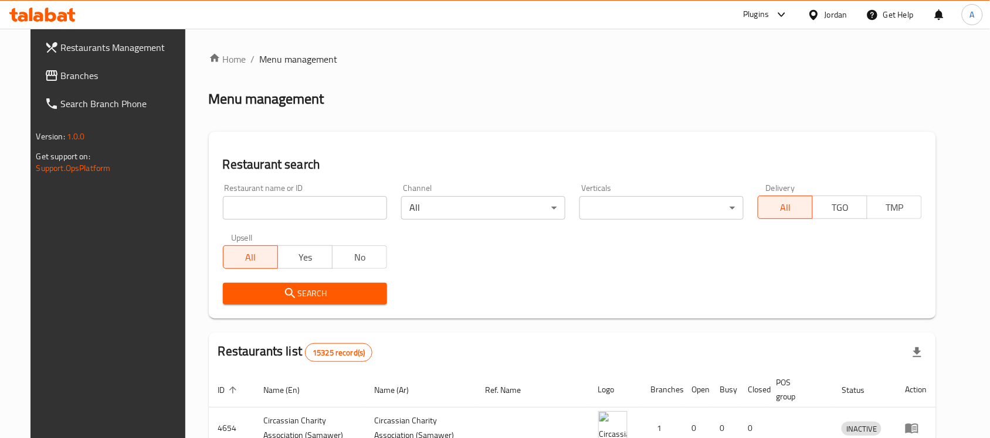
click at [61, 78] on span "Branches" at bounding box center [123, 76] width 125 height 14
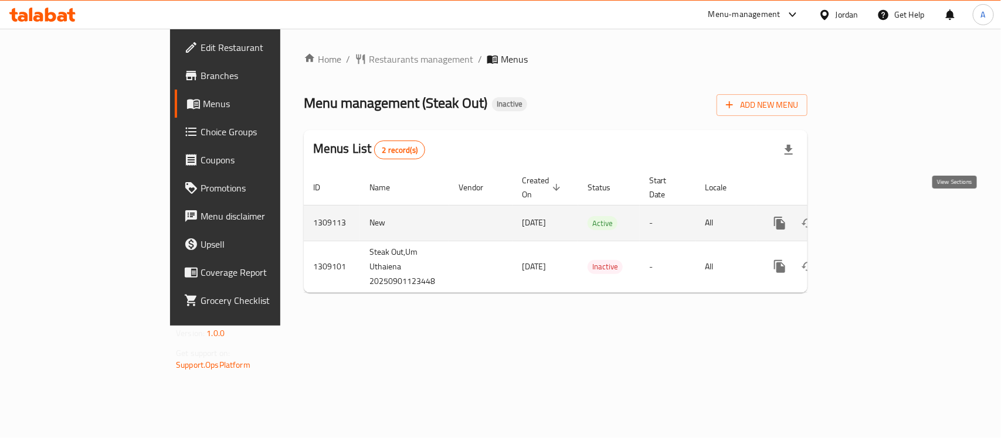
click at [869, 218] on icon "enhanced table" at bounding box center [864, 223] width 11 height 11
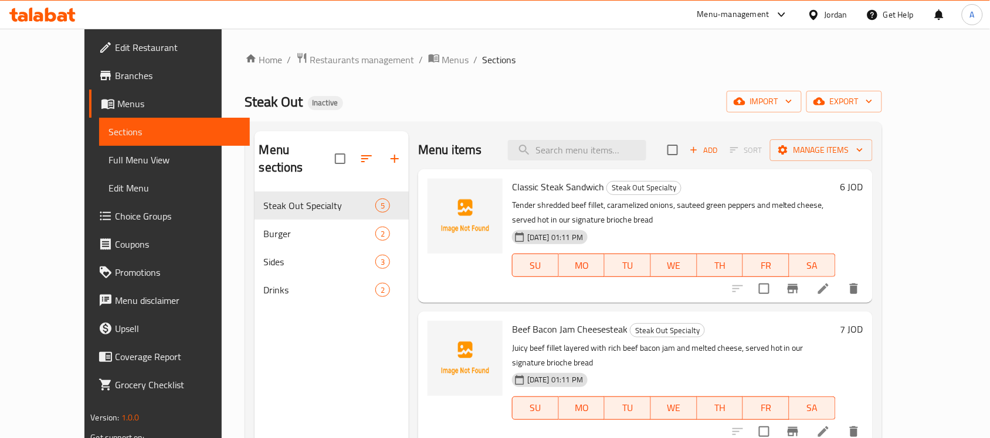
drag, startPoint x: 461, startPoint y: 0, endPoint x: 514, endPoint y: 66, distance: 85.0
click at [516, 68] on div "Home / Restaurants management / Menus / Sections Steak Out Inactive import expo…" at bounding box center [563, 315] width 637 height 527
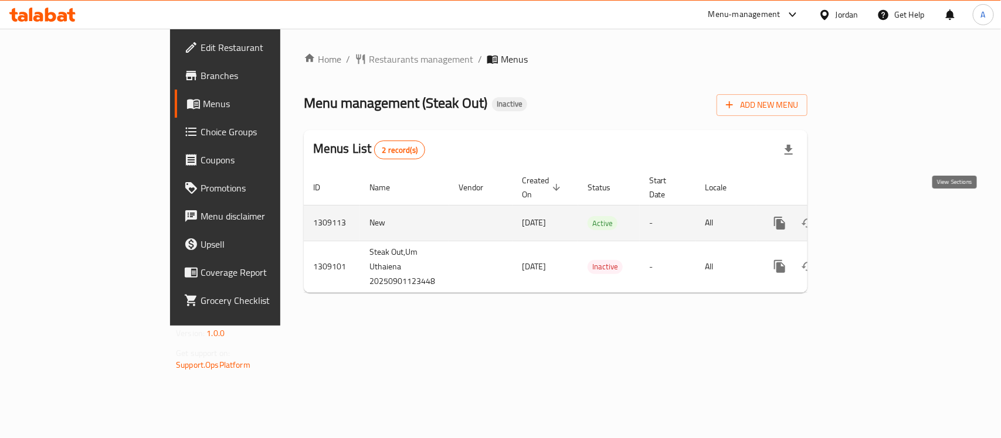
click at [878, 209] on link "enhanced table" at bounding box center [864, 223] width 28 height 28
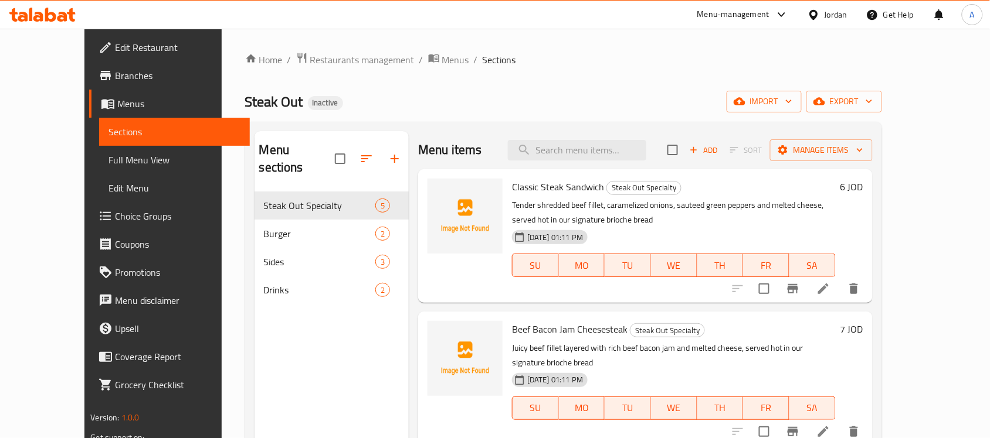
click at [551, 192] on span "Classic Steak Sandwich" at bounding box center [558, 187] width 92 height 18
copy h6 "Classic Steak Sandwich"
click at [661, 223] on p "Tender shredded beef fillet, caramelized onions, sauteed green peppers and melt…" at bounding box center [673, 212] width 323 height 29
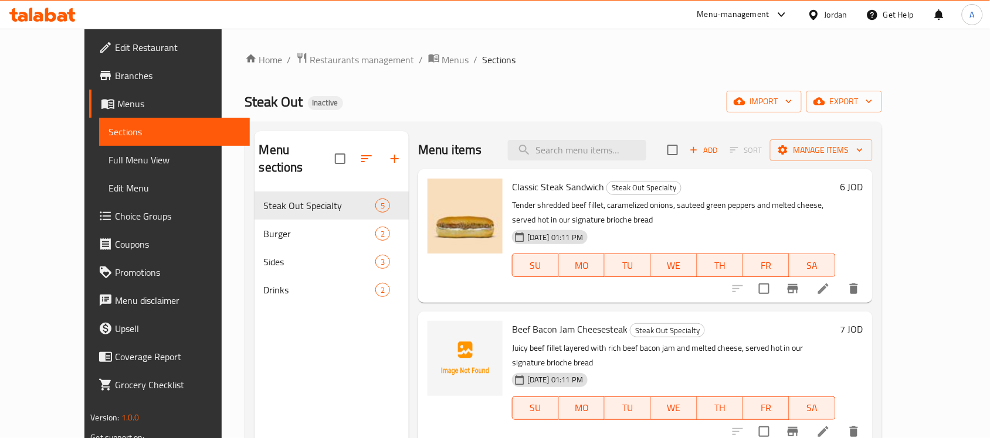
click at [555, 326] on span "Beef Bacon Jam Cheesesteak" at bounding box center [569, 330] width 115 height 18
copy h6 "Beef Bacon Jam Cheesesteak"
click at [327, 341] on div "Menu sections Steak Out Specialty 5 Burger 2 Sides 3 Drinks 2" at bounding box center [331, 350] width 154 height 438
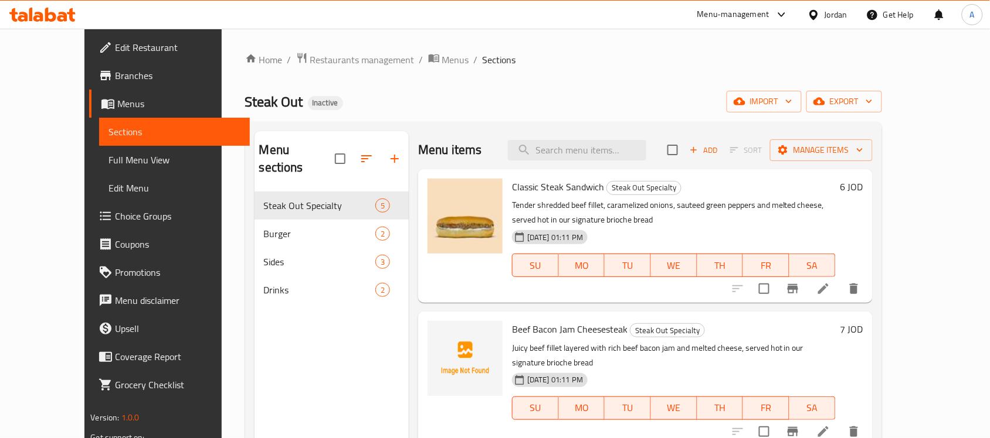
click at [528, 321] on span "Beef Bacon Jam Cheesesteak" at bounding box center [569, 330] width 115 height 18
copy h6 "Beef Bacon Jam Cheesesteak"
drag, startPoint x: 250, startPoint y: 320, endPoint x: 305, endPoint y: 307, distance: 56.7
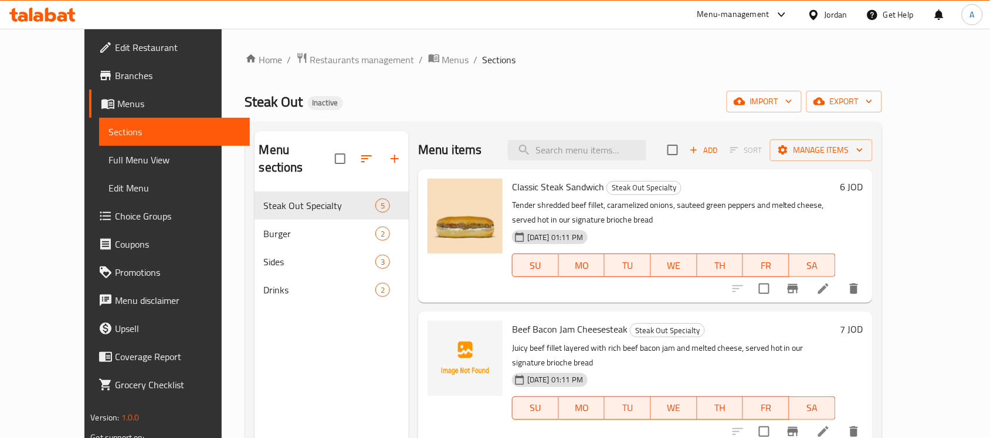
click at [254, 320] on div "Menu sections Steak Out Specialty 5 Burger 2 Sides 3 Drinks 2" at bounding box center [331, 350] width 154 height 438
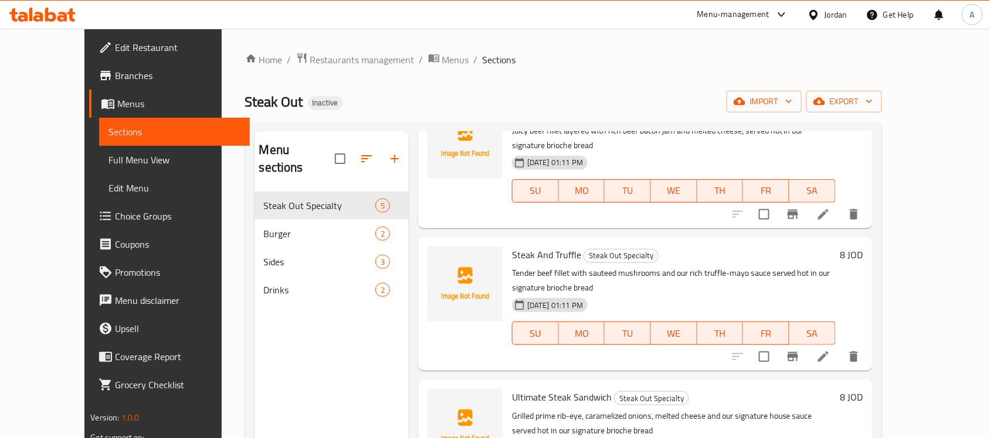
scroll to position [220, 0]
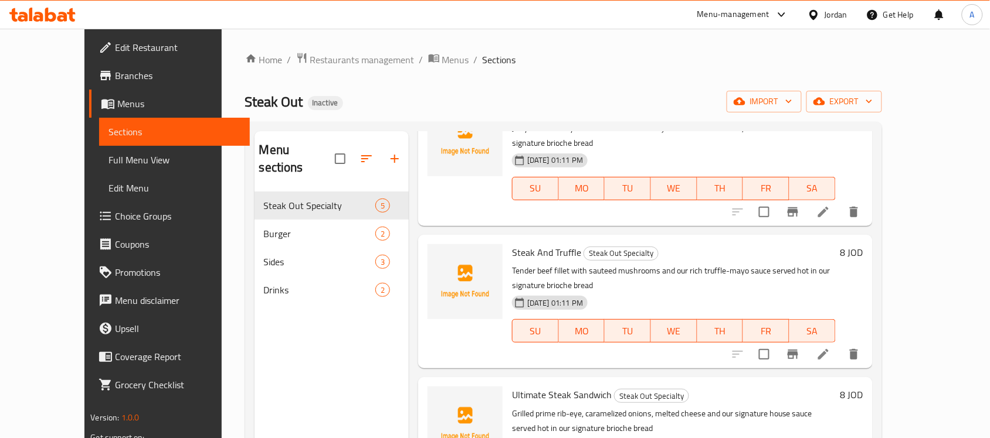
click at [544, 244] on span "Steak And Truffle" at bounding box center [546, 253] width 69 height 18
copy h6 "Steak And Truffle"
click at [341, 339] on div "Menu sections Steak Out Specialty 5 Burger 2 Sides 3 Drinks 2" at bounding box center [331, 350] width 154 height 438
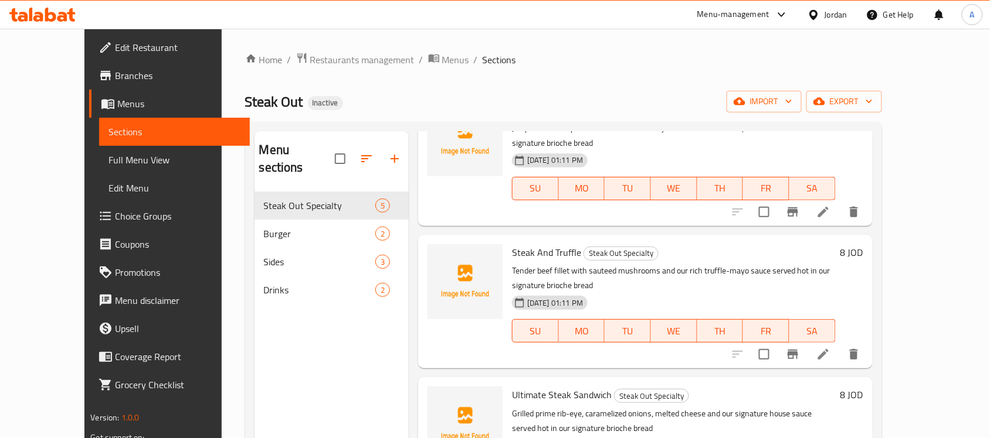
scroll to position [259, 0]
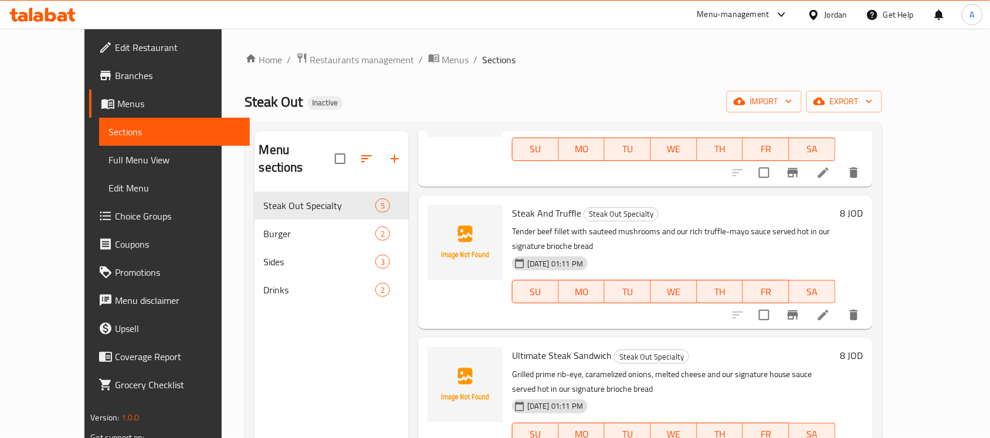
click at [543, 347] on span "Ultimate Steak Sandwich" at bounding box center [562, 356] width 100 height 18
copy h6 "Ultimate Steak Sandwich"
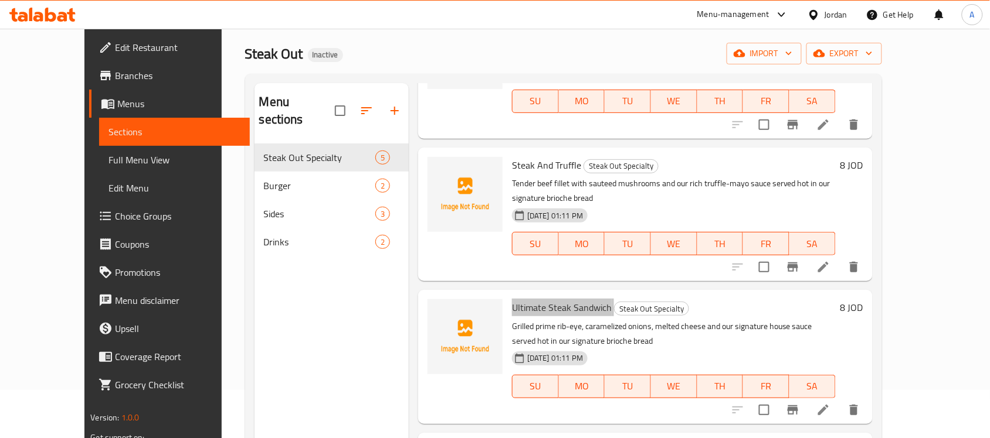
scroll to position [73, 0]
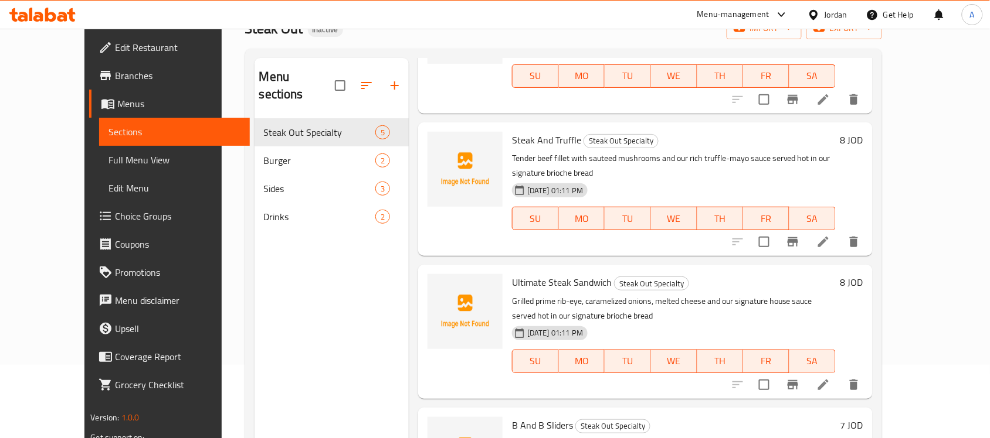
click at [298, 331] on div "Menu sections Steak Out Specialty 5 Burger 2 Sides 3 Drinks 2" at bounding box center [331, 277] width 154 height 438
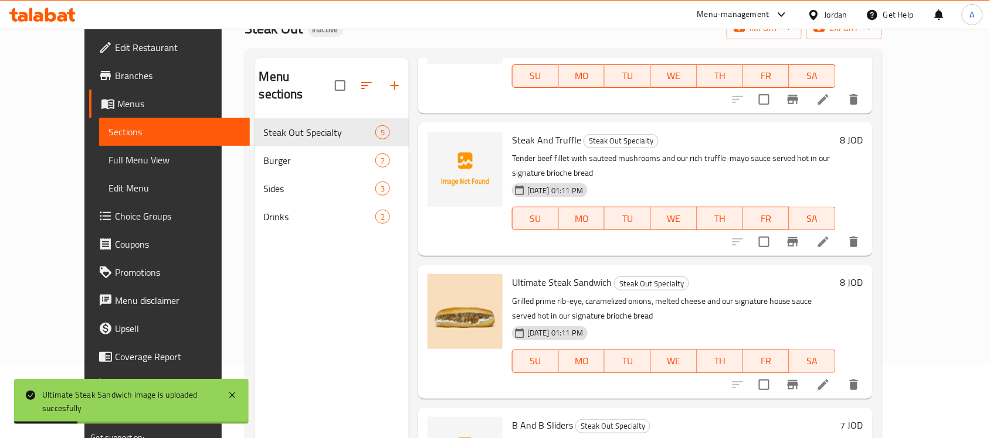
click at [335, 300] on div "Menu sections Steak Out Specialty 5 Burger 2 Sides 3 Drinks 2" at bounding box center [331, 277] width 154 height 438
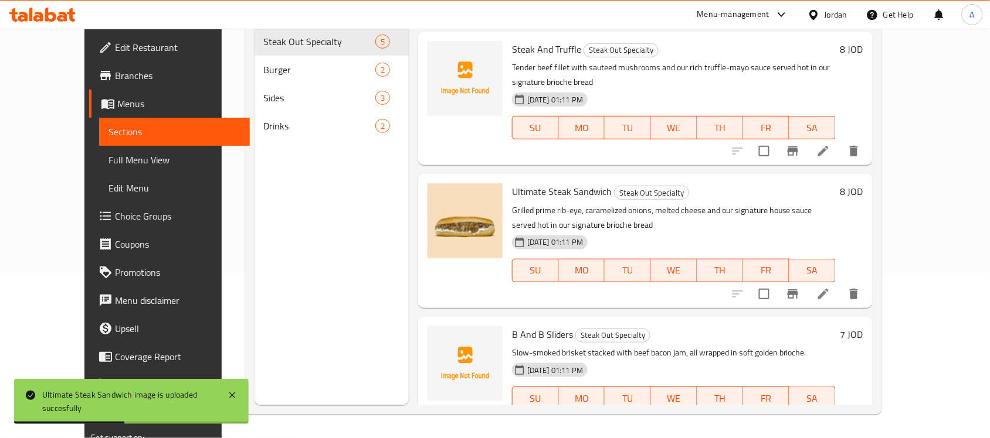
scroll to position [165, 0]
click at [523, 326] on span "B And B Sliders" at bounding box center [542, 335] width 61 height 18
copy h6 "B And B Sliders"
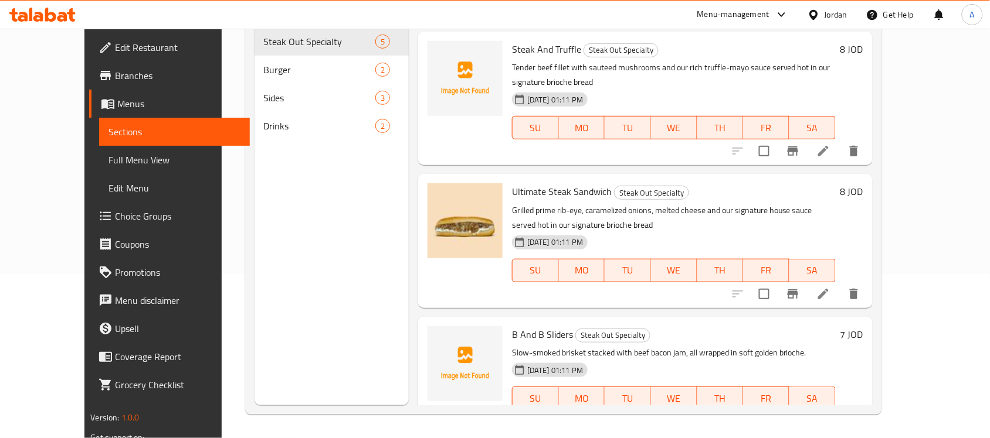
click at [340, 268] on div "Menu sections Steak Out Specialty 5 Burger 2 Sides 3 Drinks 2" at bounding box center [331, 186] width 154 height 438
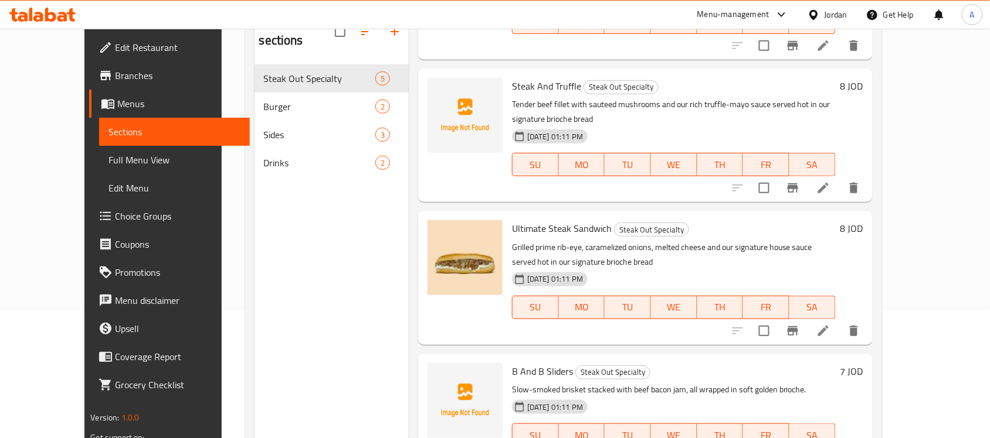
scroll to position [91, 0]
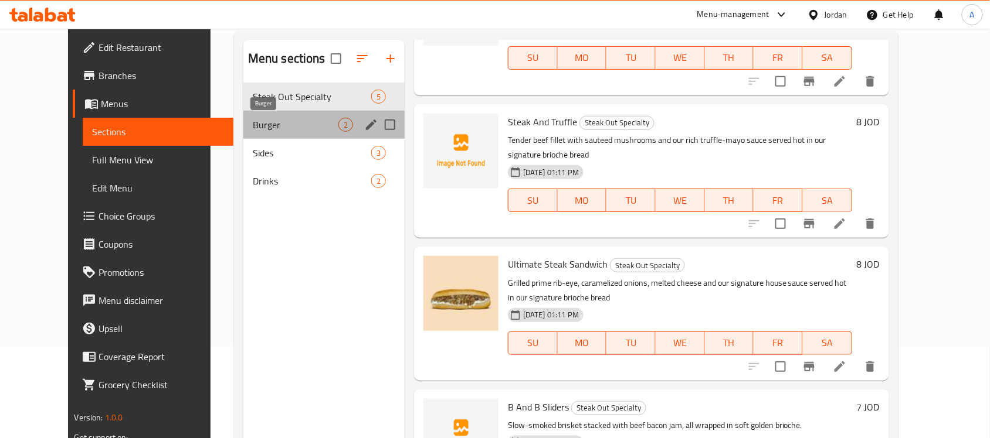
click at [253, 131] on span "Burger" at bounding box center [296, 125] width 86 height 14
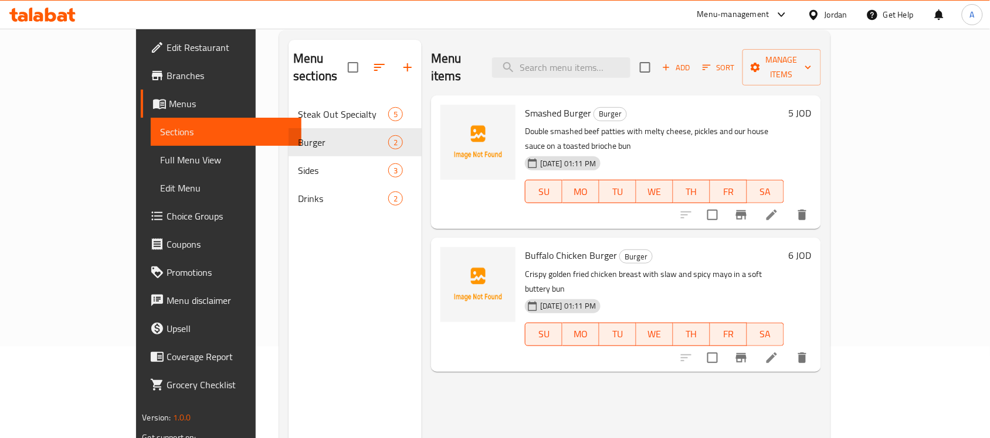
click at [520, 100] on div "Smashed Burger Burger Double smashed beef patties with melty cheese, pickles an…" at bounding box center [654, 162] width 268 height 124
copy h6 "Smashed Burger"
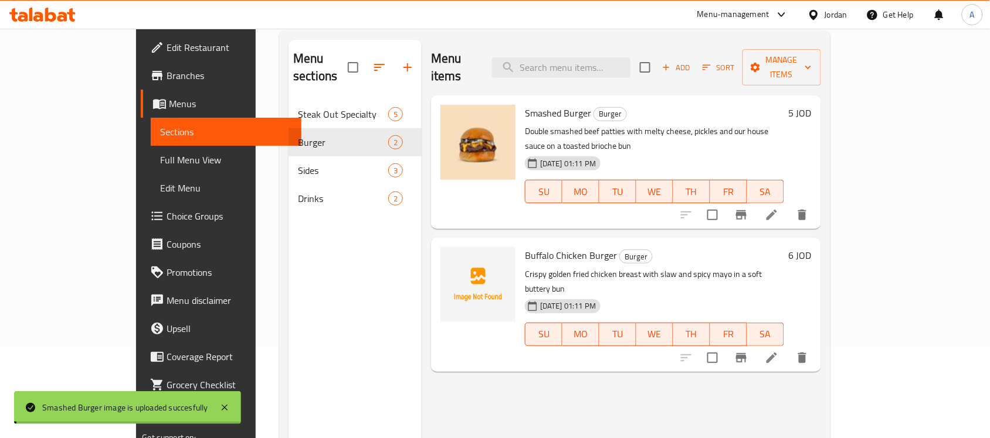
click at [544, 247] on span "Buffalo Chicken Burger" at bounding box center [571, 256] width 92 height 18
click at [543, 247] on span "Buffalo Chicken Burger" at bounding box center [571, 256] width 92 height 18
copy h6 "Buffalo Chicken Burger"
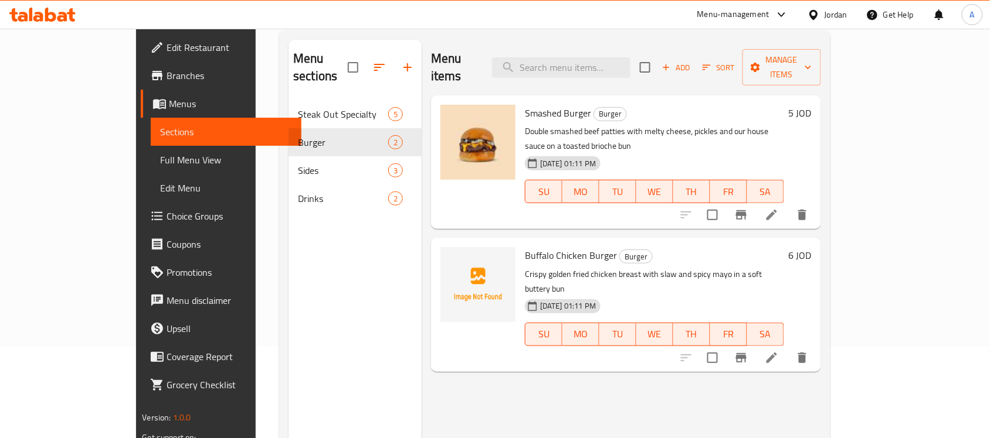
click at [288, 300] on div "Menu sections Steak Out Specialty 5 Burger 2 Sides 3 Drinks 2" at bounding box center [354, 259] width 133 height 438
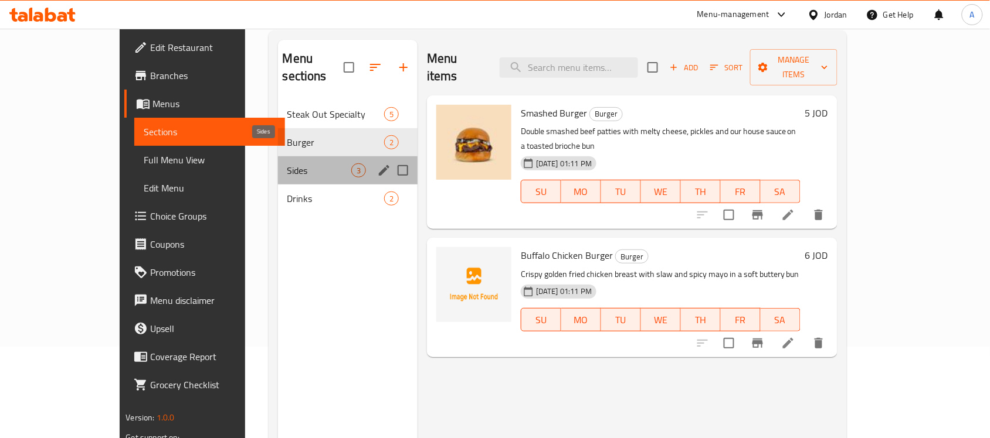
click at [287, 164] on span "Sides" at bounding box center [319, 171] width 64 height 14
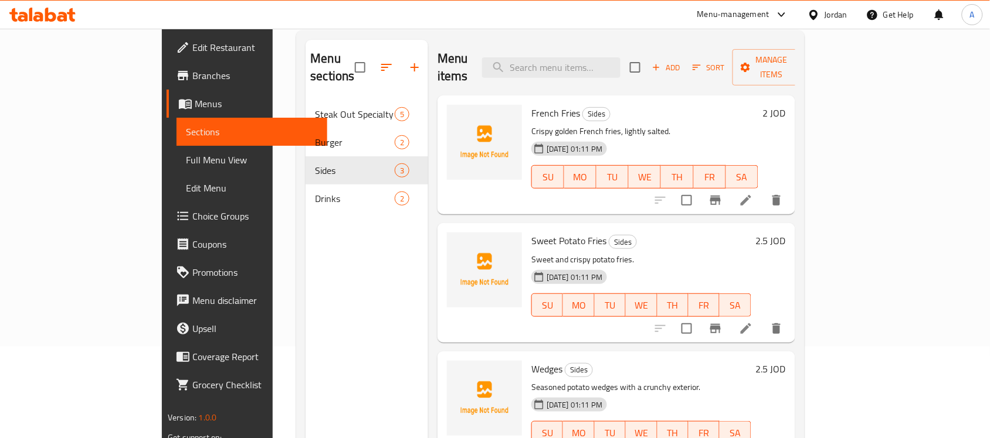
click at [531, 104] on span "French Fries" at bounding box center [555, 113] width 49 height 18
copy h6 "French Fries"
click at [358, 305] on div "Menu sections Steak Out Specialty 5 Burger 2 Sides 3 Drinks 2" at bounding box center [366, 259] width 123 height 438
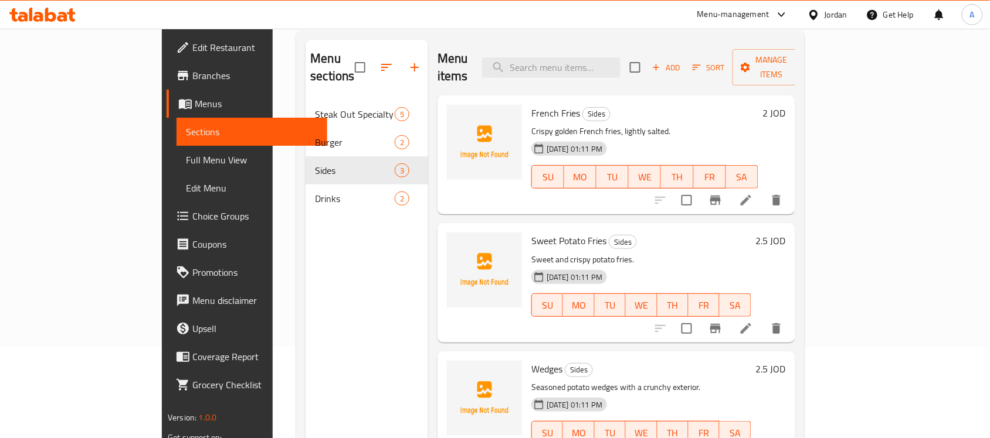
click at [543, 232] on span "Sweet Potato Fries" at bounding box center [568, 241] width 75 height 18
copy h6 "Sweet Potato Fries"
click at [315, 291] on div "Menu sections Steak Out Specialty 5 Burger 2 Sides 3 Drinks 2" at bounding box center [366, 259] width 123 height 438
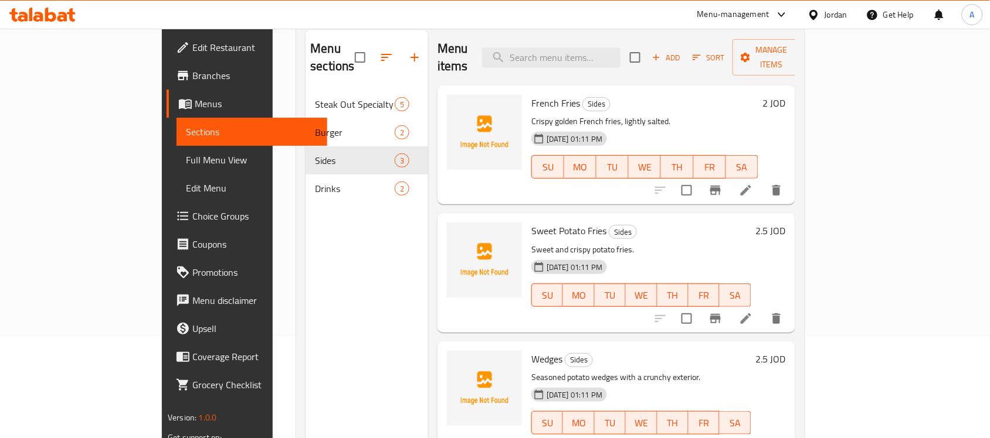
scroll to position [165, 0]
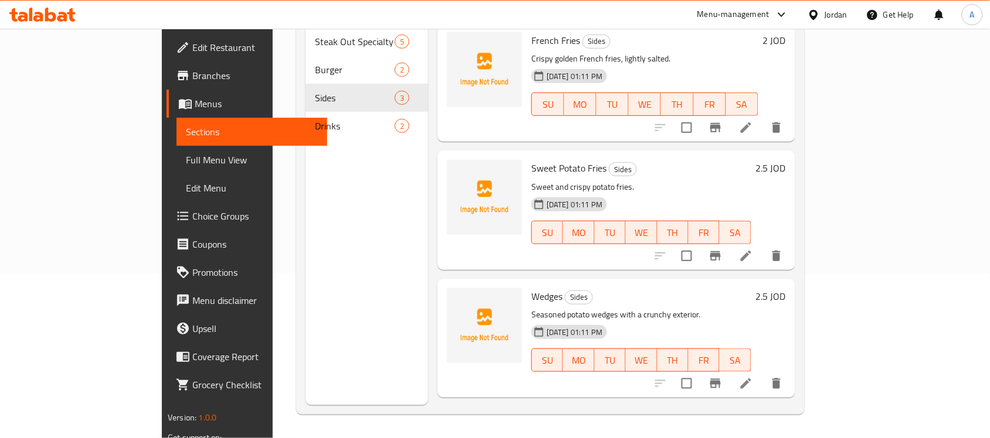
click at [531, 288] on span "Wedges" at bounding box center [546, 297] width 31 height 18
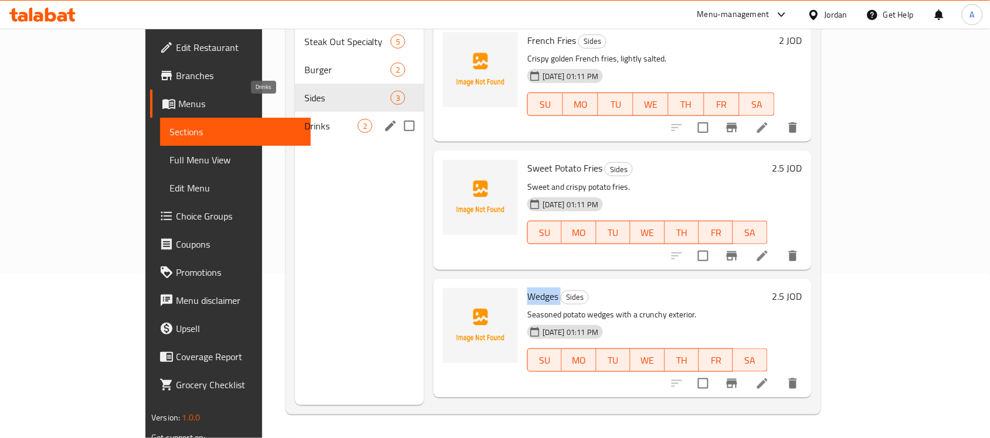
click at [304, 119] on span "Drinks" at bounding box center [330, 126] width 53 height 14
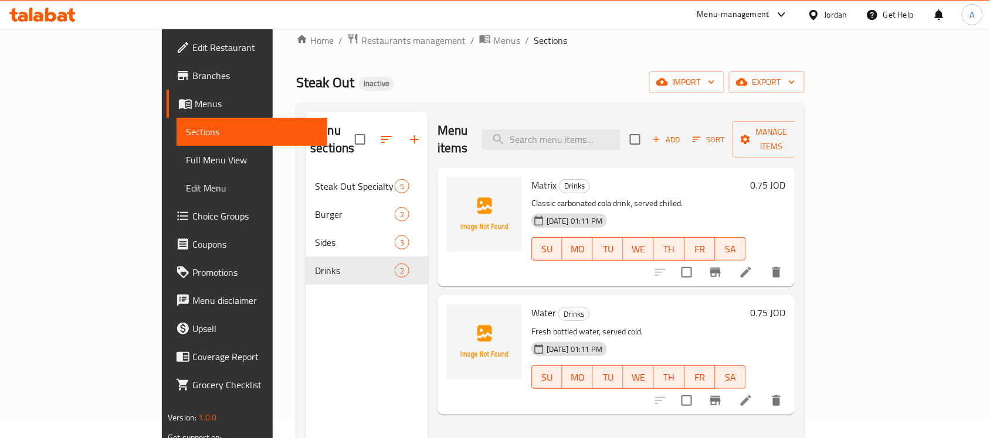
scroll to position [18, 0]
click at [531, 178] on span "Matrix" at bounding box center [543, 187] width 25 height 18
click at [305, 305] on div "Menu sections Steak Out Specialty 5 Burger 2 Sides 3 Drinks 2" at bounding box center [366, 332] width 123 height 438
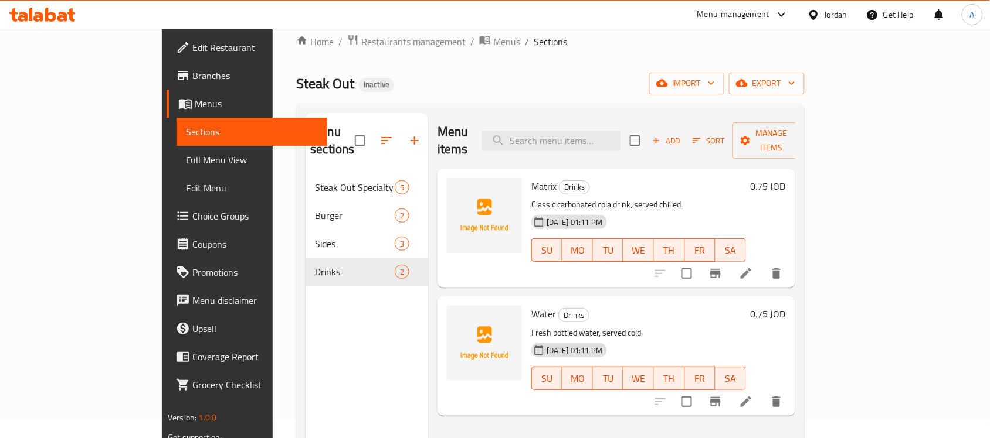
click at [531, 305] on span "Water" at bounding box center [543, 314] width 25 height 18
click at [305, 368] on div "Menu sections Steak Out Specialty 5 Burger 2 Sides 3 Drinks 2" at bounding box center [366, 332] width 123 height 438
click at [587, 136] on input "search" at bounding box center [551, 141] width 138 height 21
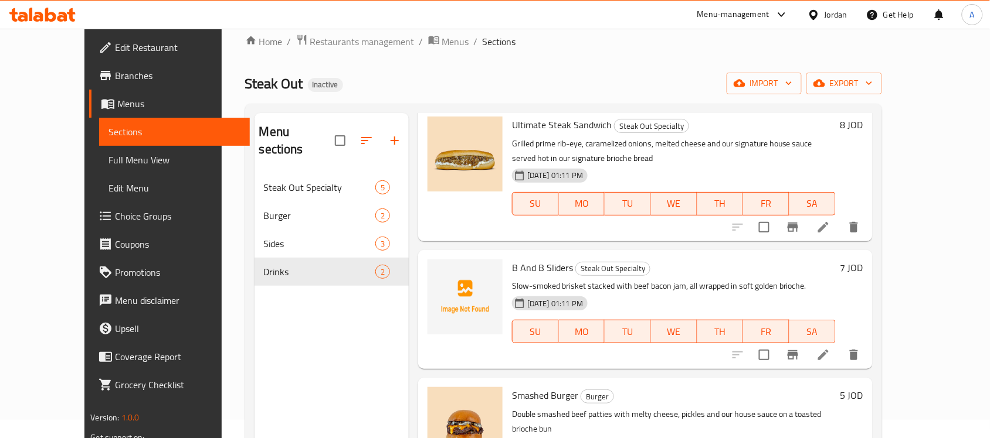
scroll to position [513, 0]
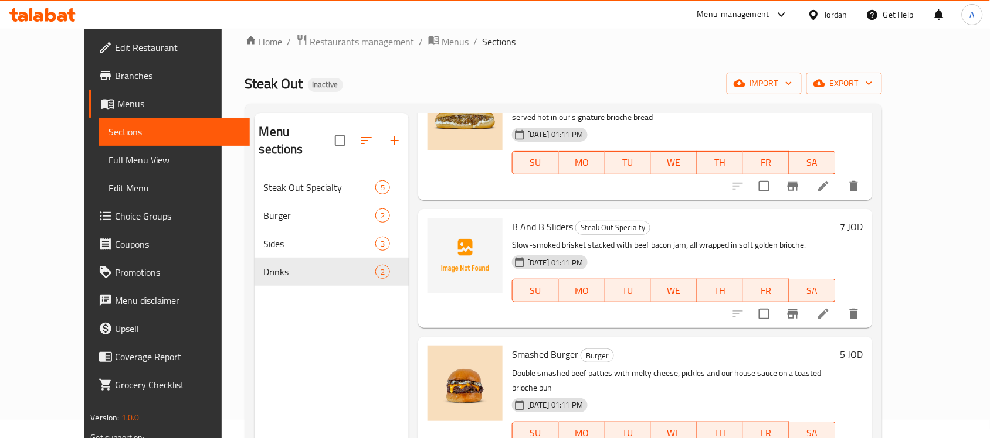
type input "B"
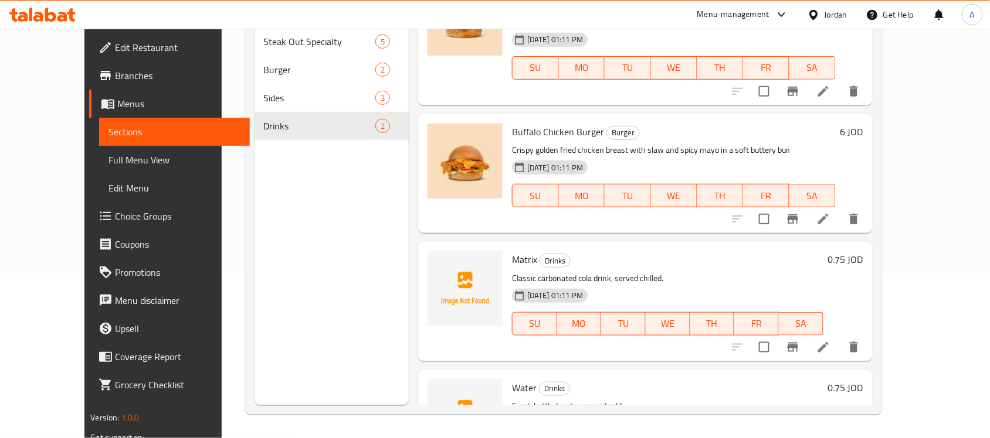
scroll to position [771, 0]
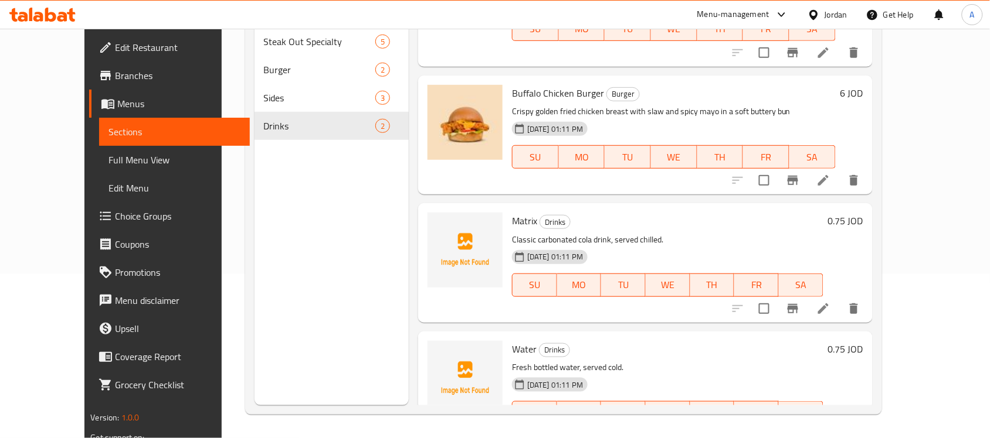
click at [730, 208] on div "Matrix Drinks Classic carbonated cola drink, served chilled. [DATE] 01:11 PM SU…" at bounding box center [667, 263] width 320 height 110
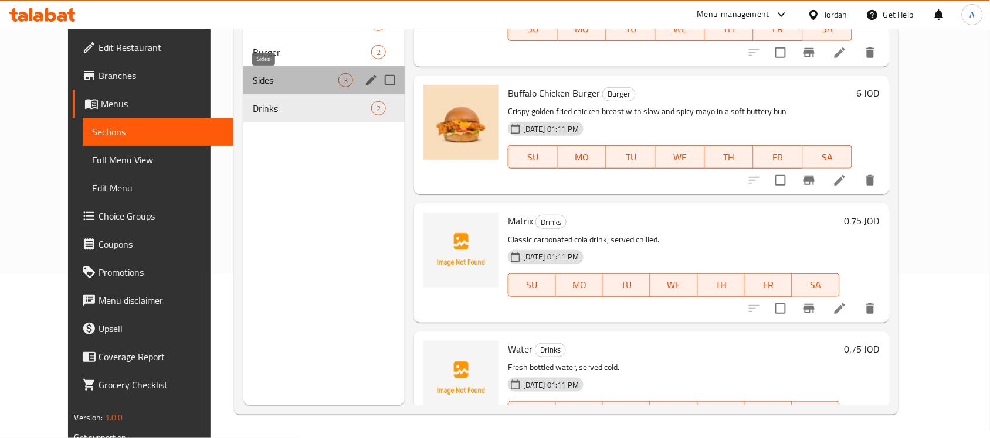
click at [270, 77] on span "Sides" at bounding box center [296, 80] width 86 height 14
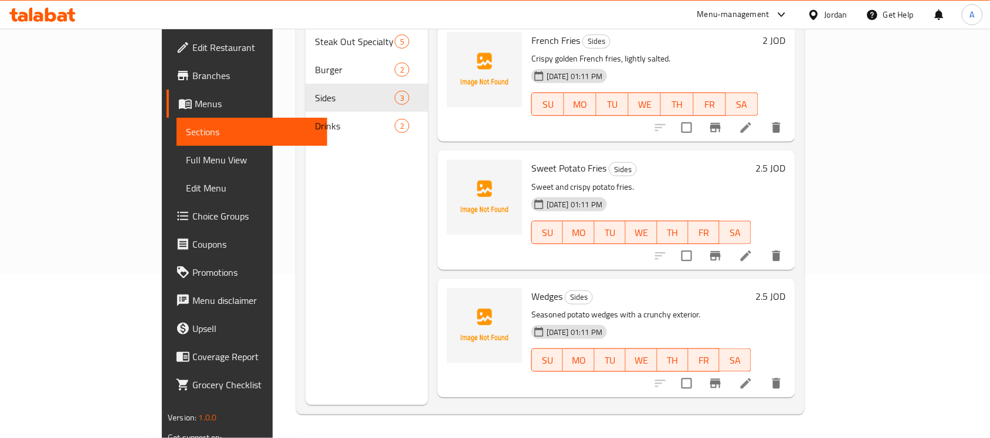
drag, startPoint x: 273, startPoint y: 222, endPoint x: 309, endPoint y: 195, distance: 44.4
click at [305, 222] on div "Menu sections Steak Out Specialty 5 Burger 2 Sides 3 Drinks 2" at bounding box center [366, 186] width 123 height 438
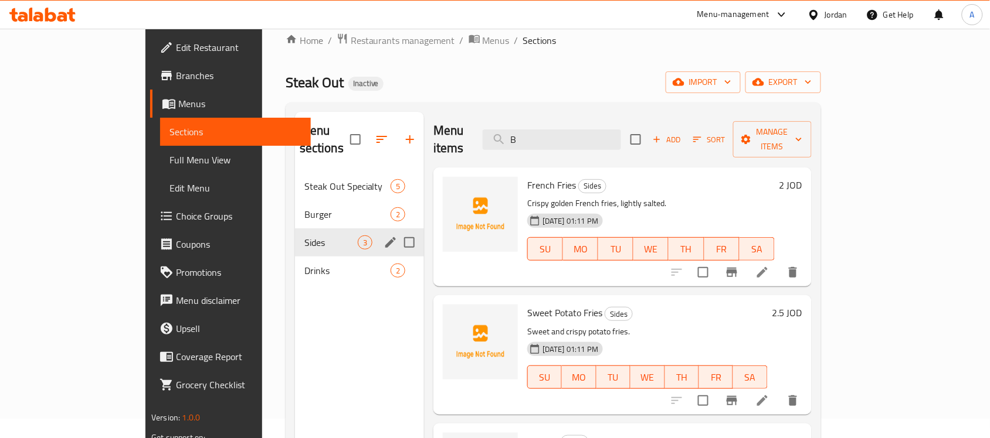
scroll to position [18, 0]
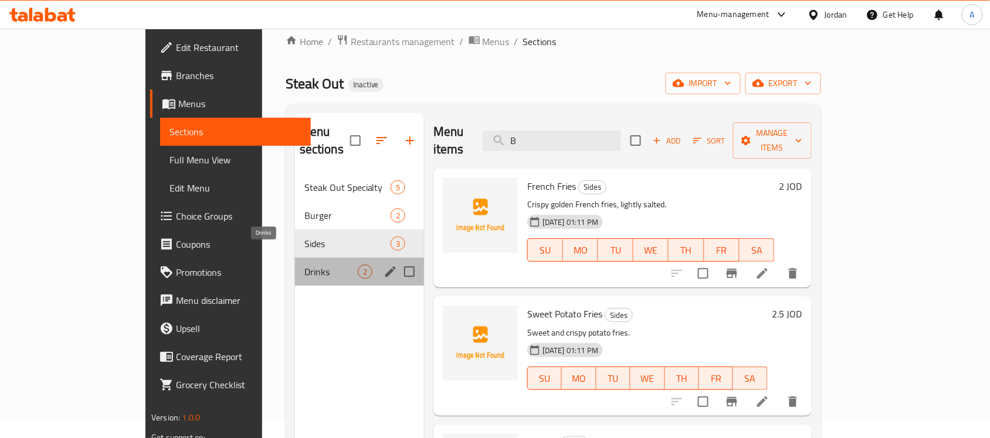
click at [304, 265] on span "Drinks" at bounding box center [330, 272] width 53 height 14
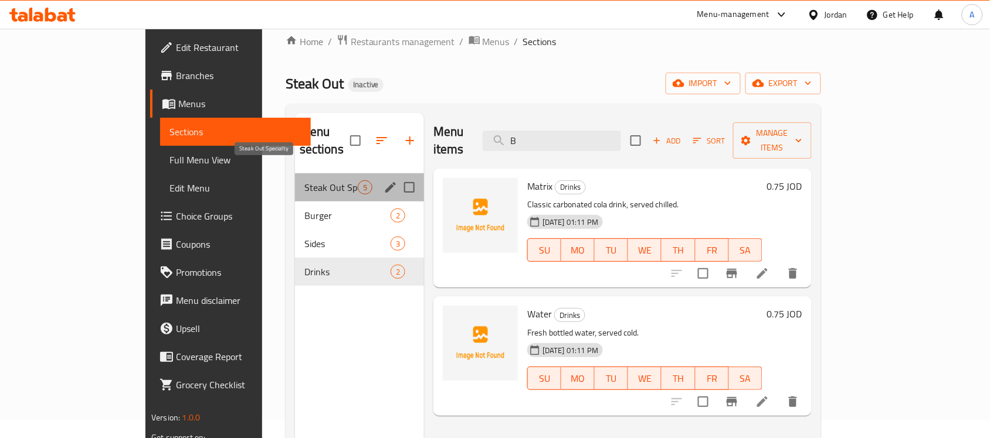
click at [304, 181] on span "Steak Out Specialty" at bounding box center [330, 188] width 53 height 14
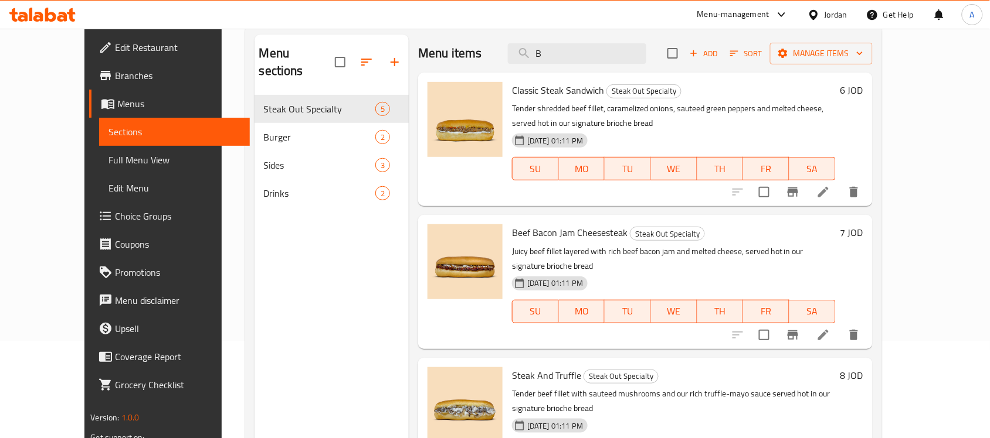
scroll to position [18, 0]
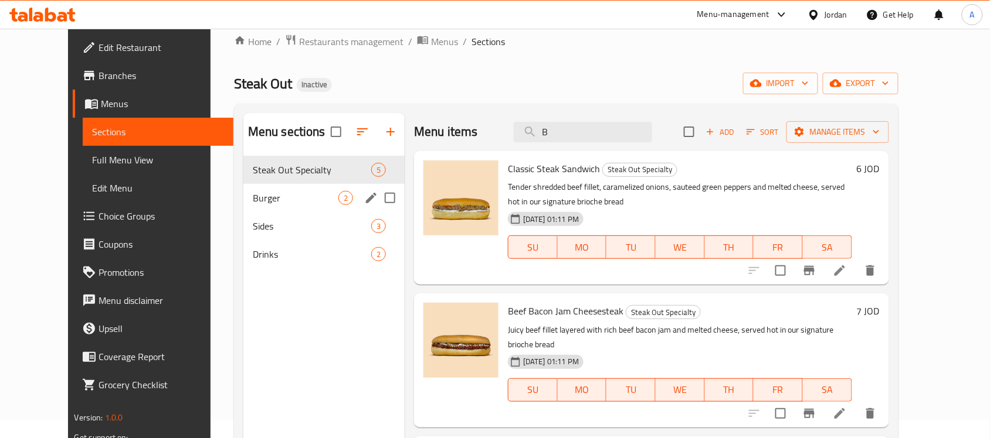
click at [248, 186] on div "Burger 2" at bounding box center [323, 198] width 161 height 28
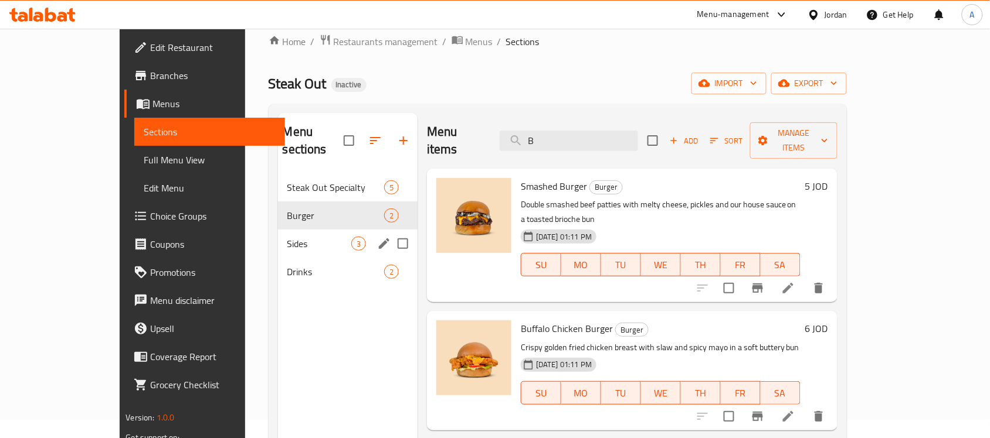
click at [278, 230] on div "Sides 3" at bounding box center [348, 244] width 140 height 28
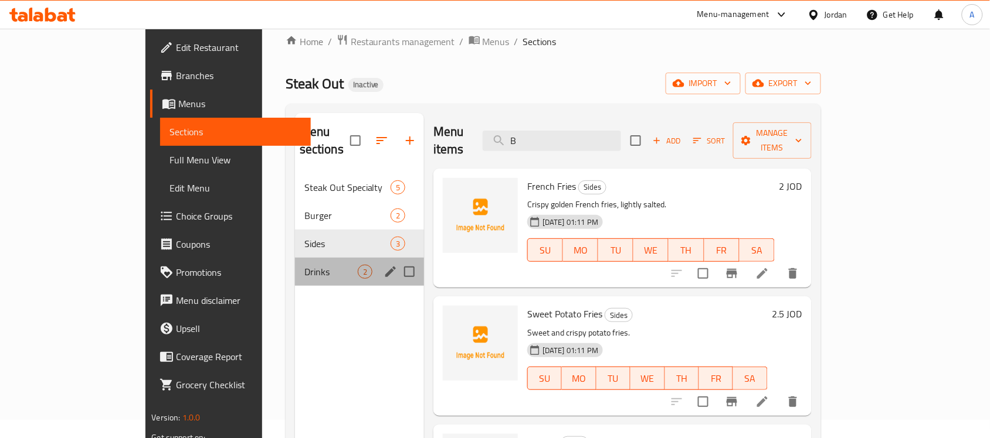
click at [295, 258] on div "Drinks 2" at bounding box center [359, 272] width 129 height 28
